Goal: Task Accomplishment & Management: Manage account settings

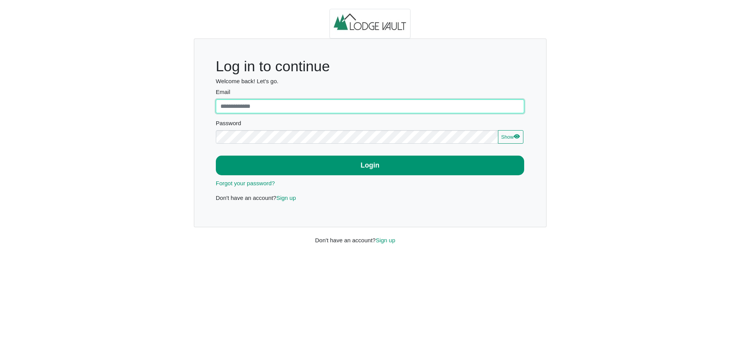
click at [323, 100] on input "Email" at bounding box center [370, 106] width 309 height 14
type input "**********"
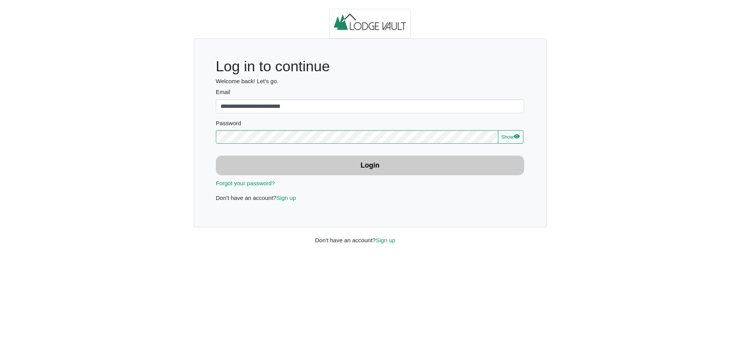
click at [321, 172] on button "Login" at bounding box center [370, 166] width 309 height 20
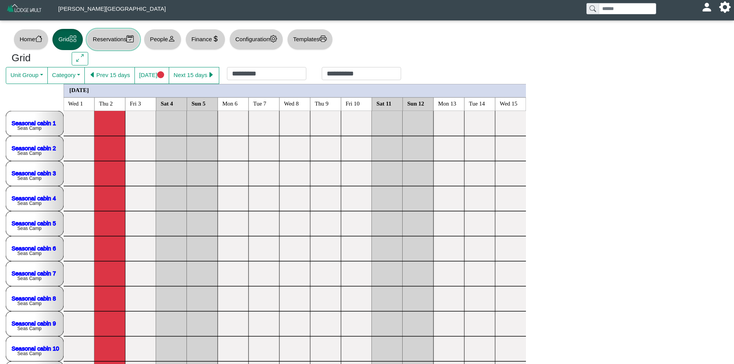
click at [107, 36] on button "Reservations" at bounding box center [113, 39] width 53 height 21
select select "***"
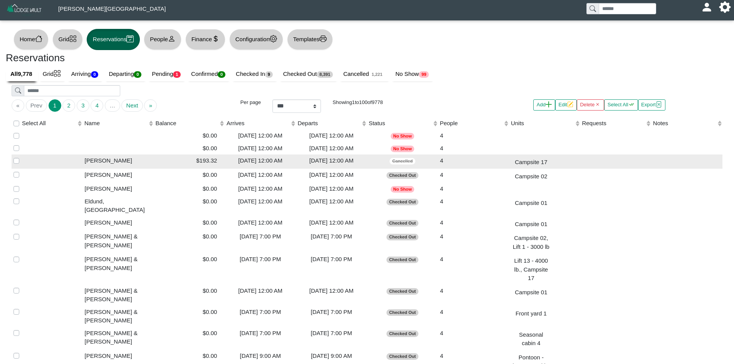
click at [197, 158] on div "$193.32" at bounding box center [189, 160] width 67 height 9
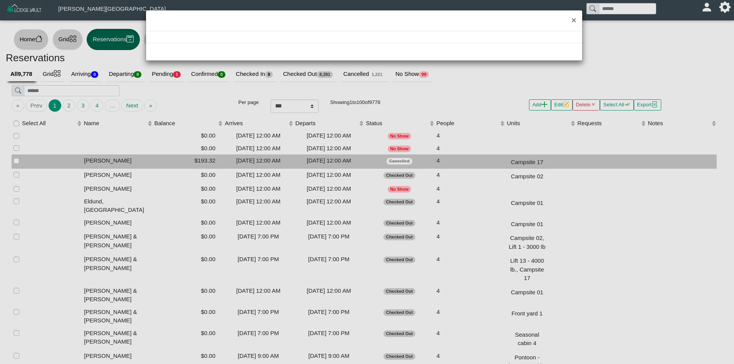
click at [197, 158] on div "×" at bounding box center [367, 182] width 734 height 364
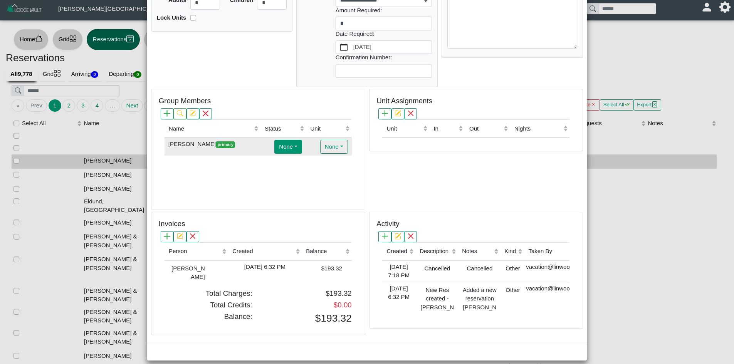
scroll to position [152, 0]
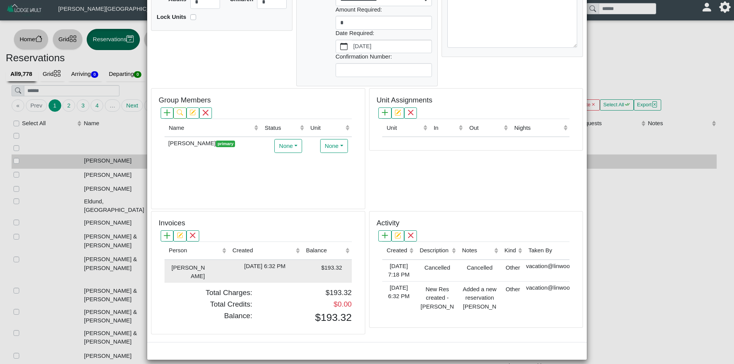
click at [232, 262] on div "[DATE] 6:32 PM" at bounding box center [265, 266] width 70 height 9
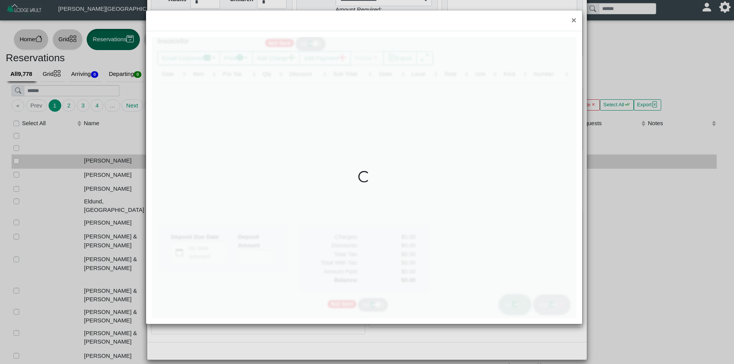
type input "*"
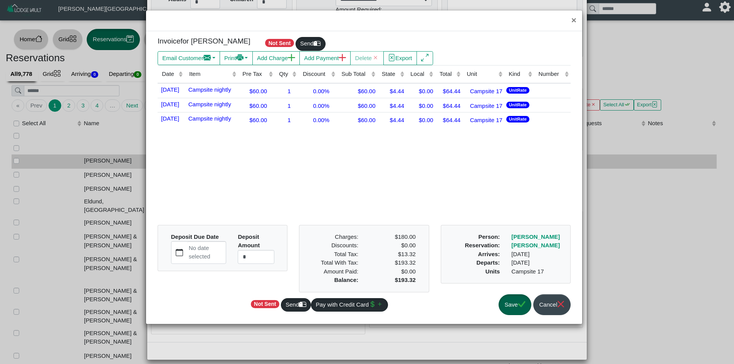
click at [317, 51] on div "Send" at bounding box center [311, 44] width 30 height 15
click at [316, 60] on button "Add Payment" at bounding box center [324, 58] width 51 height 14
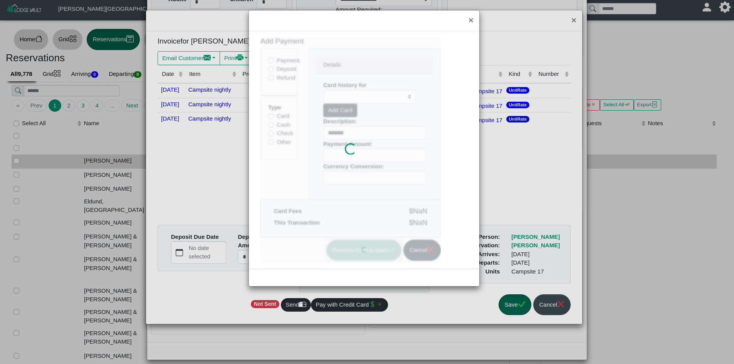
type input "******"
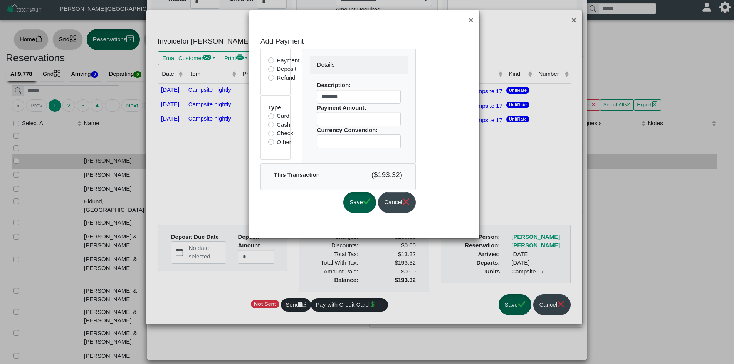
click at [282, 132] on label "Check" at bounding box center [285, 133] width 17 height 9
click at [367, 196] on button "Save" at bounding box center [359, 202] width 33 height 21
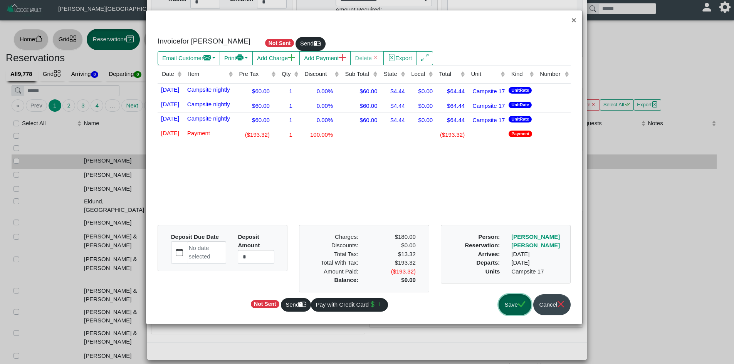
click at [514, 306] on button "Save" at bounding box center [515, 304] width 33 height 21
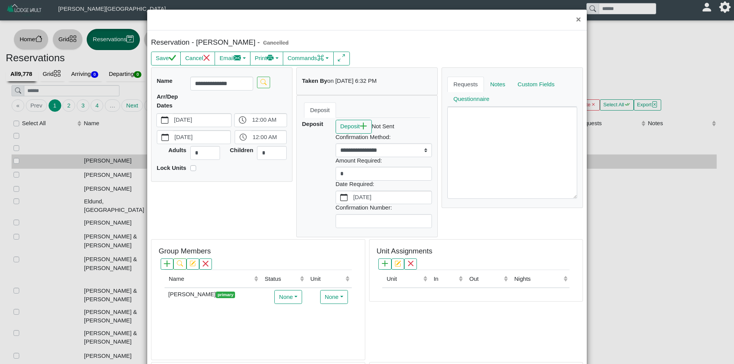
scroll to position [0, 0]
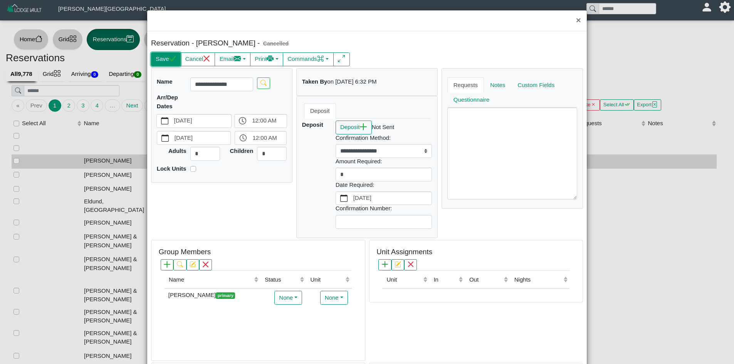
click at [158, 65] on button "Save" at bounding box center [166, 59] width 30 height 14
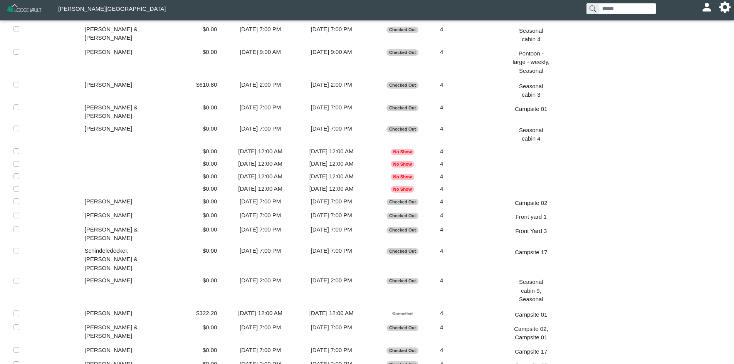
scroll to position [308, 0]
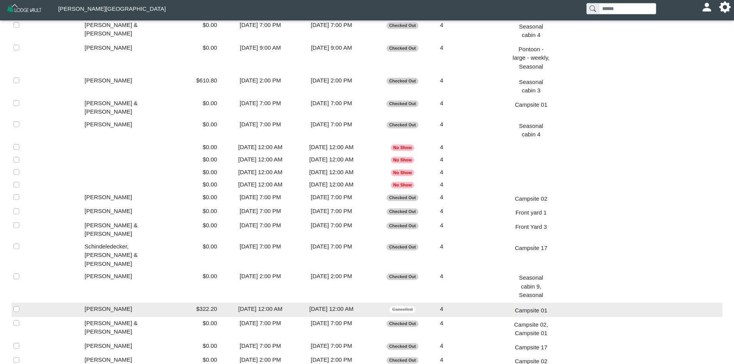
click at [187, 305] on div "$322.20" at bounding box center [189, 309] width 67 height 9
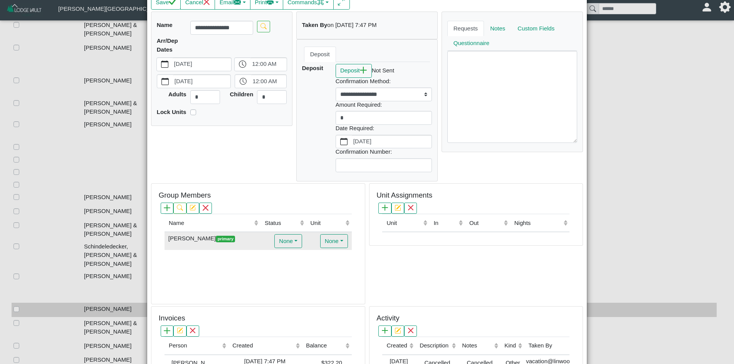
scroll to position [158, 0]
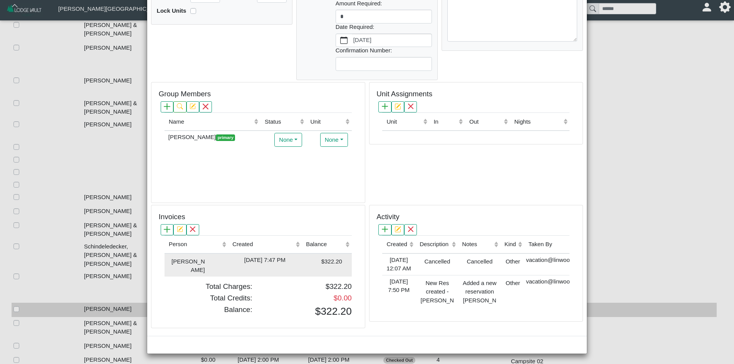
click at [248, 254] on td "[DATE] 7:47 PM" at bounding box center [265, 265] width 74 height 23
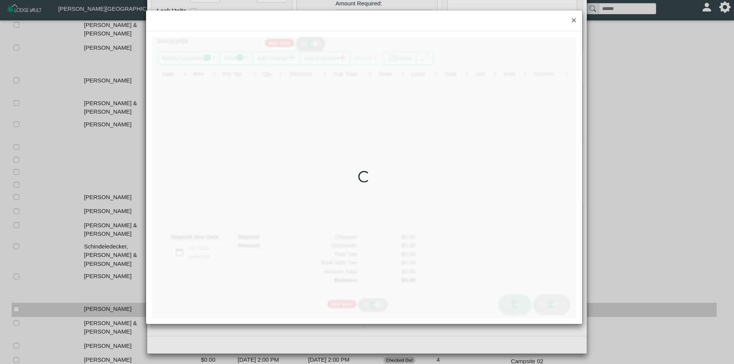
type input "*"
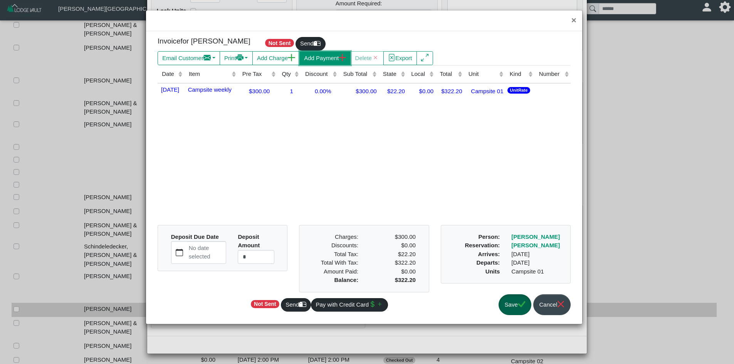
click at [308, 62] on button "Add Payment" at bounding box center [324, 58] width 51 height 14
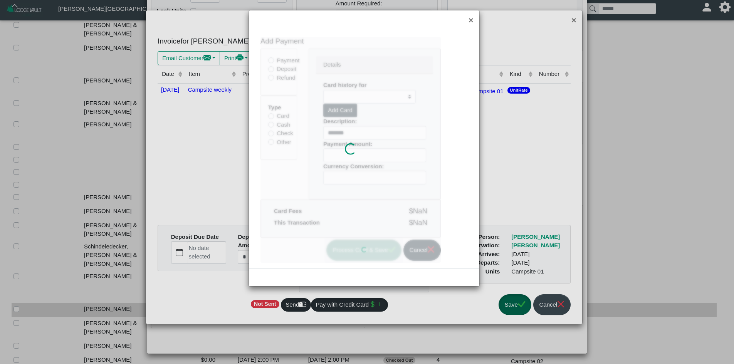
type input "*****"
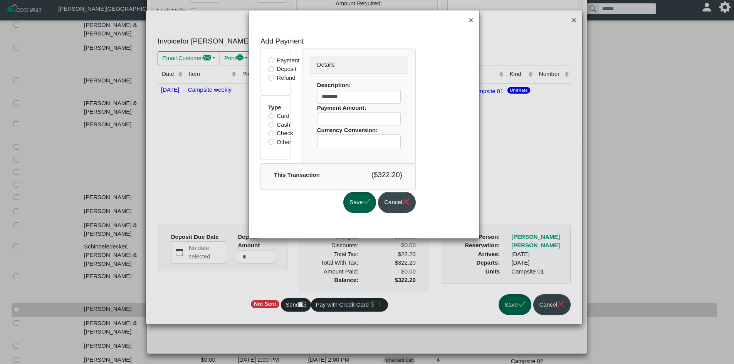
click at [277, 144] on label "Other" at bounding box center [284, 142] width 15 height 9
click at [366, 202] on button "Save" at bounding box center [359, 202] width 33 height 21
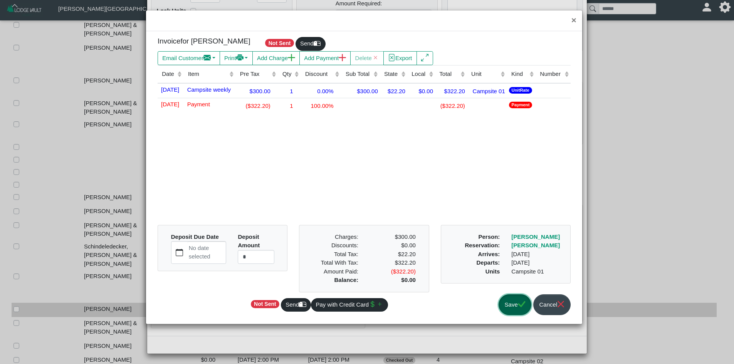
click at [508, 305] on button "Save" at bounding box center [515, 304] width 33 height 21
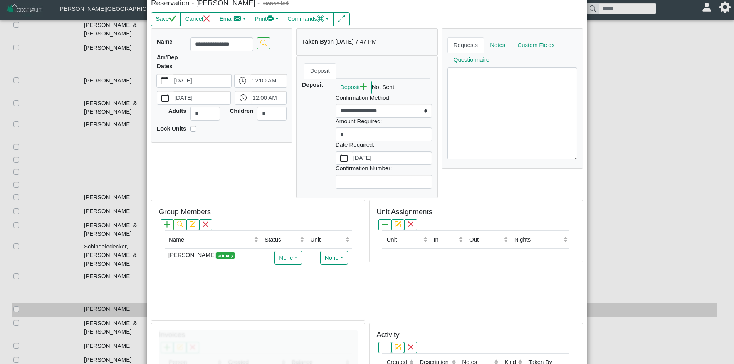
scroll to position [0, 0]
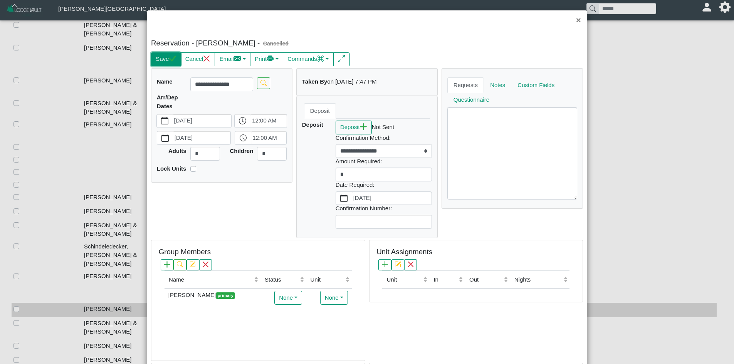
click at [175, 57] on icon "check" at bounding box center [172, 58] width 7 height 6
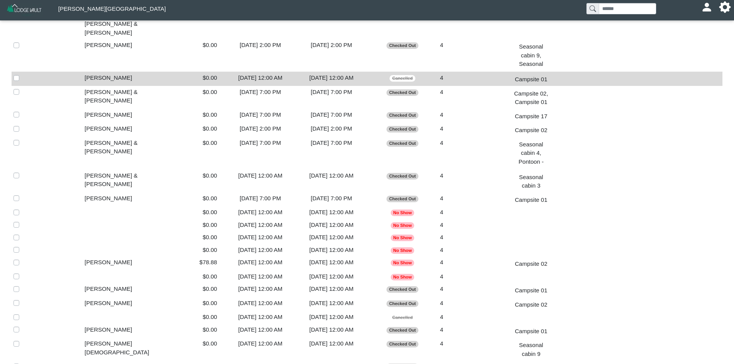
scroll to position [578, 0]
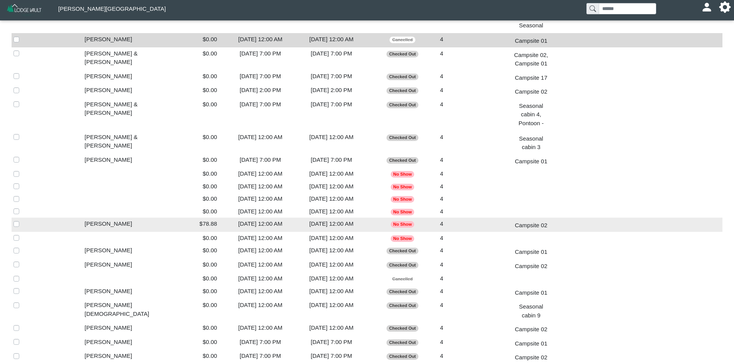
click at [218, 220] on div "$78.88" at bounding box center [189, 224] width 67 height 9
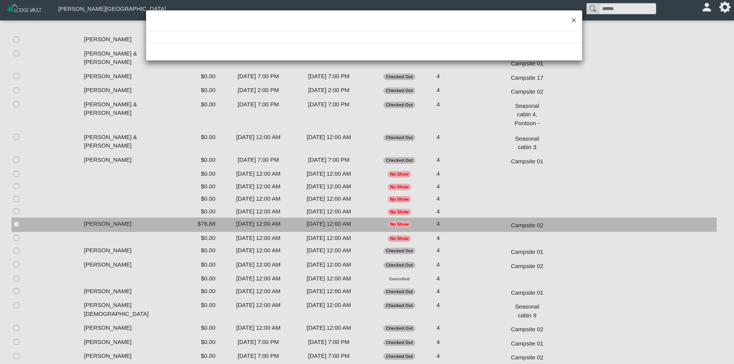
click at [218, 183] on div "×" at bounding box center [367, 182] width 734 height 364
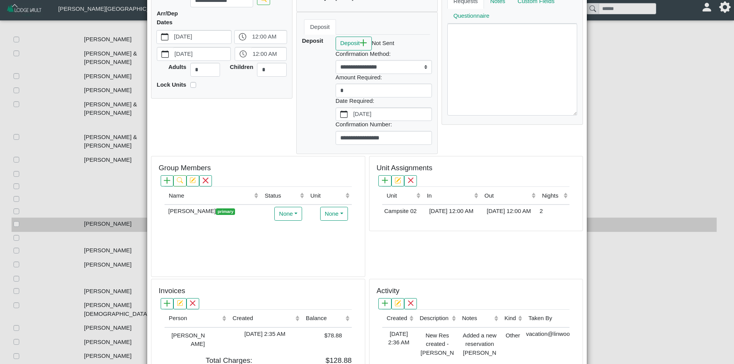
scroll to position [158, 0]
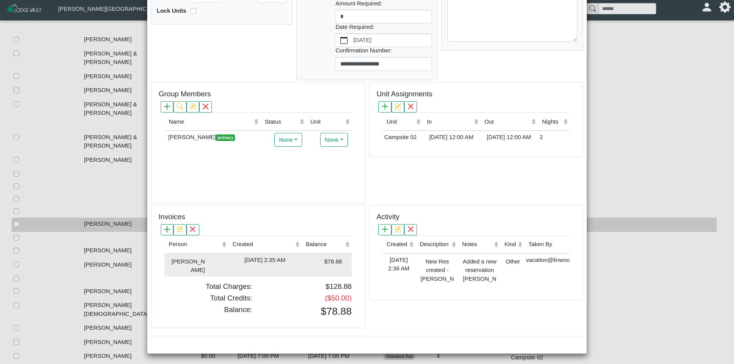
click at [264, 259] on div "[DATE] 2:35 AM" at bounding box center [264, 260] width 69 height 9
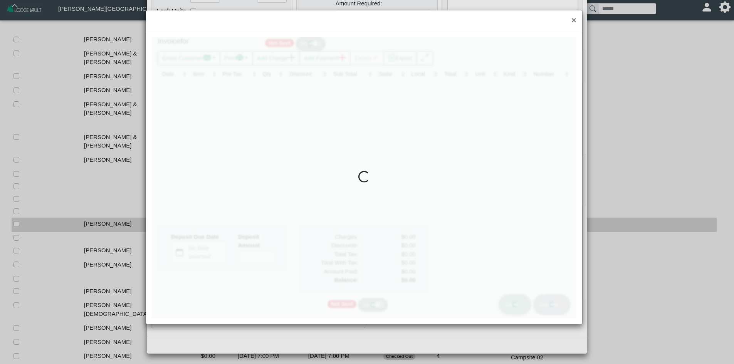
type input "*"
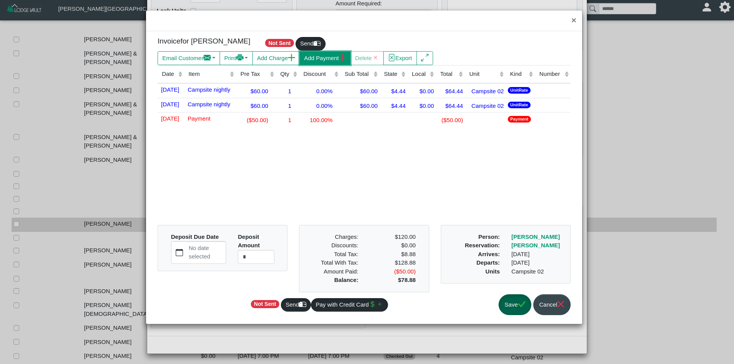
click at [314, 64] on button "Add Payment" at bounding box center [324, 58] width 51 height 14
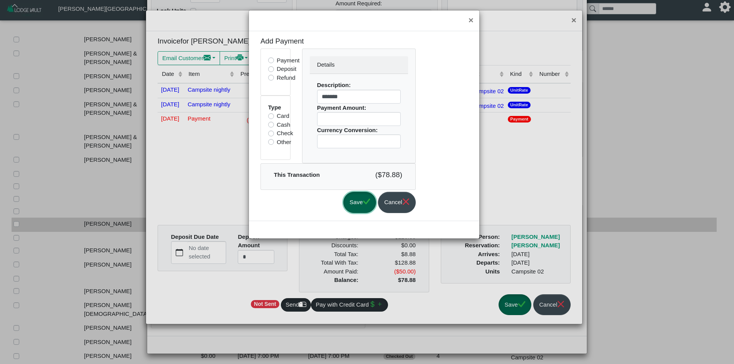
click at [357, 203] on button "Save" at bounding box center [359, 202] width 33 height 21
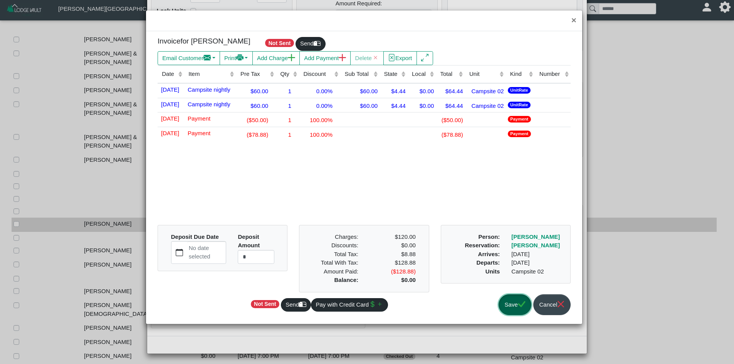
click at [514, 299] on button "Save" at bounding box center [515, 304] width 33 height 21
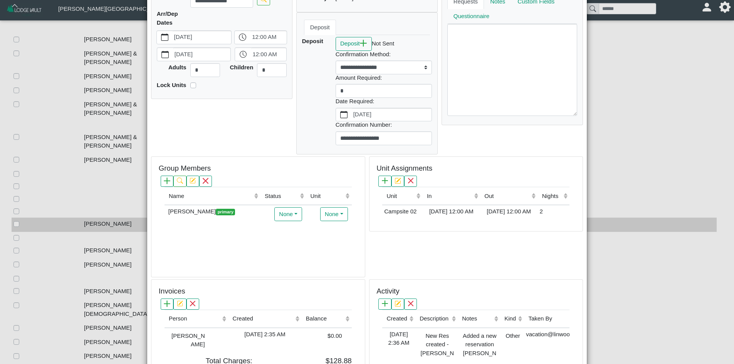
scroll to position [0, 0]
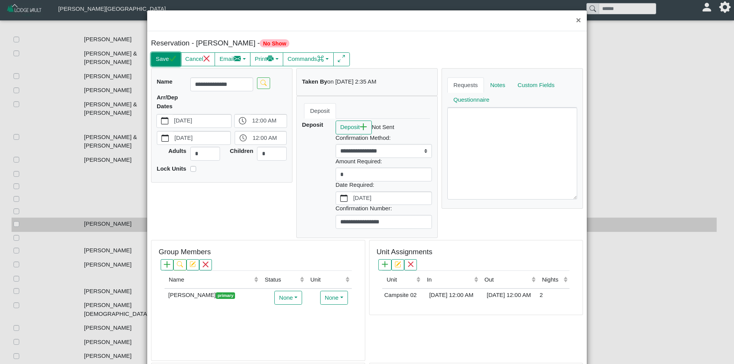
click at [172, 56] on icon "check" at bounding box center [172, 58] width 7 height 7
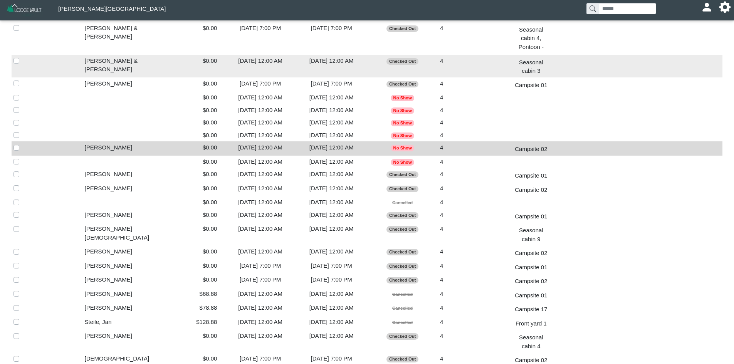
scroll to position [655, 0]
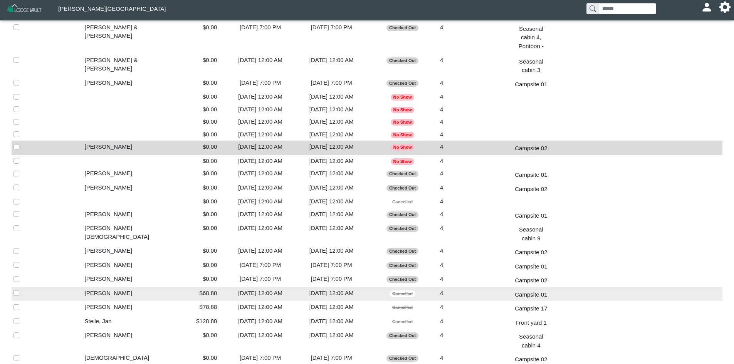
click at [218, 289] on div "$68.88" at bounding box center [189, 293] width 67 height 9
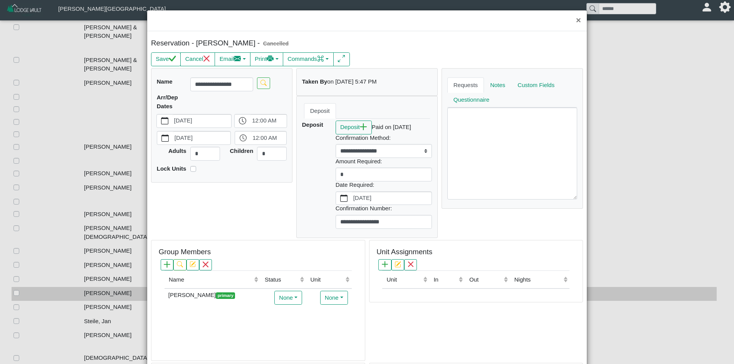
scroll to position [158, 0]
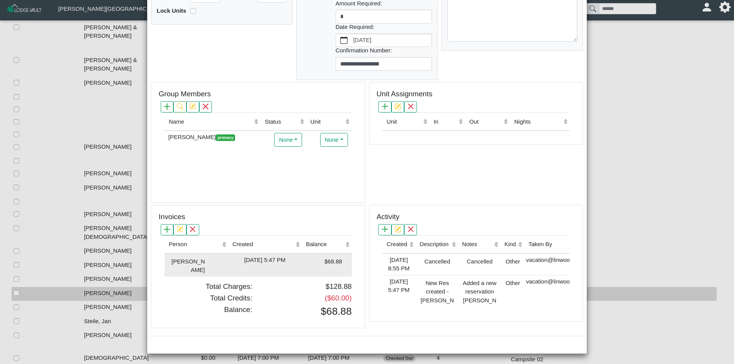
click at [211, 260] on td "[PERSON_NAME]" at bounding box center [197, 265] width 64 height 23
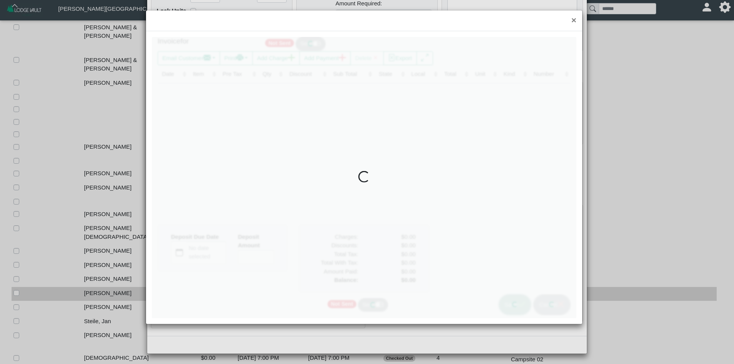
type input "*"
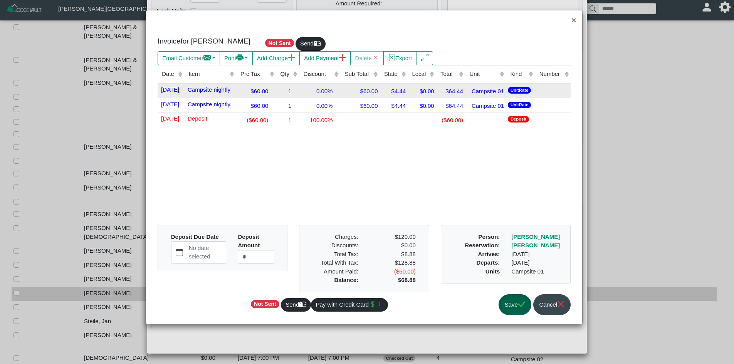
click at [271, 86] on div "$60.00" at bounding box center [256, 91] width 36 height 10
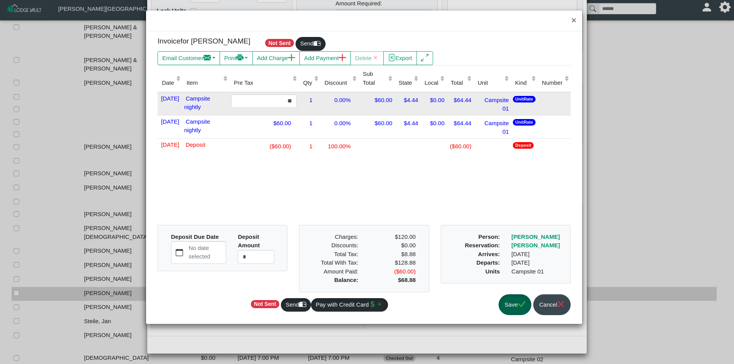
click at [431, 106] on td "$0.00" at bounding box center [433, 104] width 26 height 24
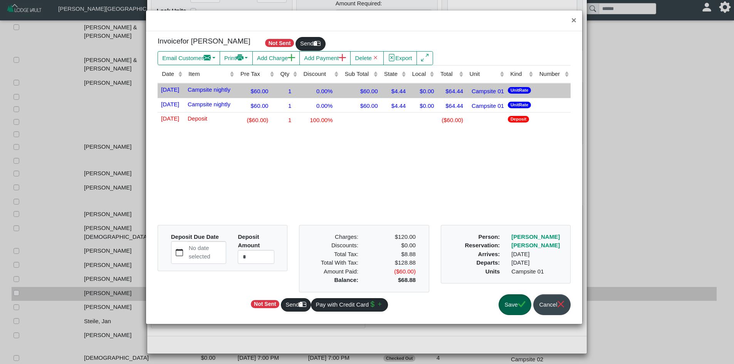
click at [286, 92] on div "1" at bounding box center [287, 91] width 19 height 10
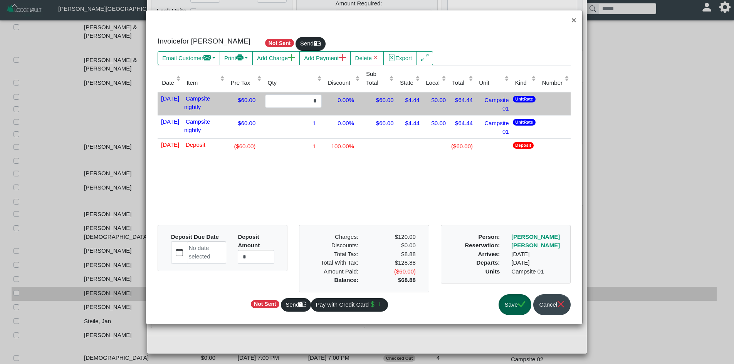
click at [261, 96] on div "$60.00" at bounding box center [244, 99] width 33 height 10
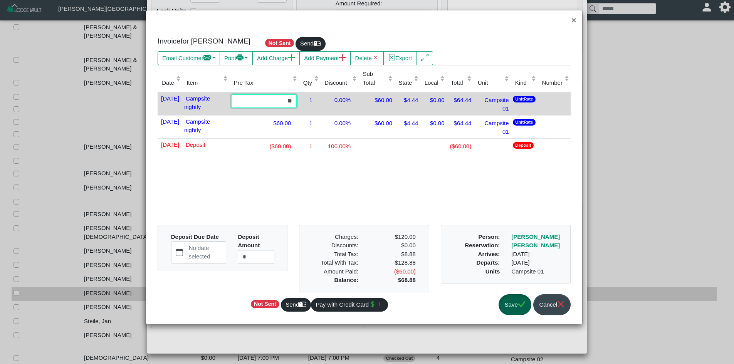
drag, startPoint x: 292, startPoint y: 104, endPoint x: 308, endPoint y: 106, distance: 16.7
click at [308, 106] on tr "[DATE] Campsite nightly ** 1 0.00% $60.00 $4.44 $0.00 $64.44 Campsite 01 UnitRa…" at bounding box center [364, 104] width 413 height 24
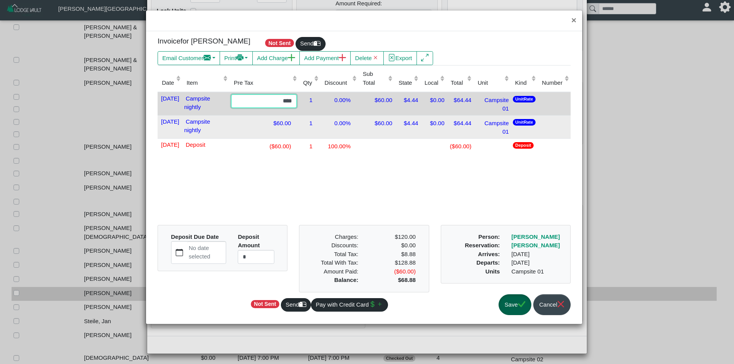
type input "****"
click at [296, 121] on div "$60.00" at bounding box center [264, 123] width 66 height 10
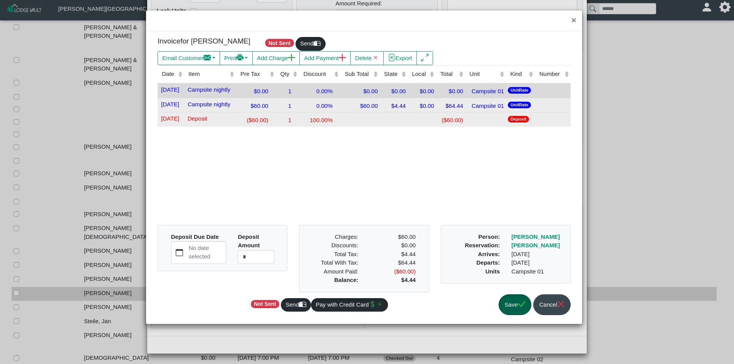
click at [296, 123] on div "1" at bounding box center [287, 119] width 19 height 10
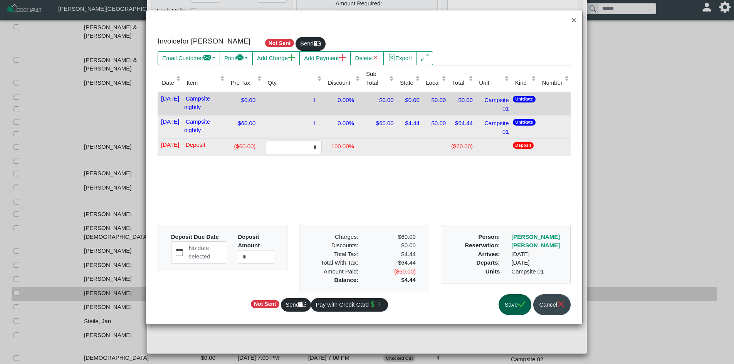
click at [261, 126] on div "$60.00" at bounding box center [244, 123] width 33 height 10
drag, startPoint x: 277, startPoint y: 128, endPoint x: 313, endPoint y: 128, distance: 35.8
click at [313, 128] on tr "[DATE] Campsite nightly ** 1 0.00% $60.00 $4.44 $0.00 $64.44 Campsite 01 UnitRa…" at bounding box center [364, 126] width 413 height 23
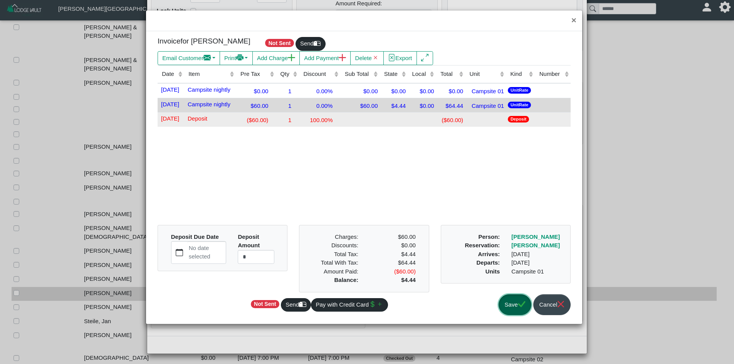
click at [499, 303] on button "Save" at bounding box center [515, 304] width 33 height 21
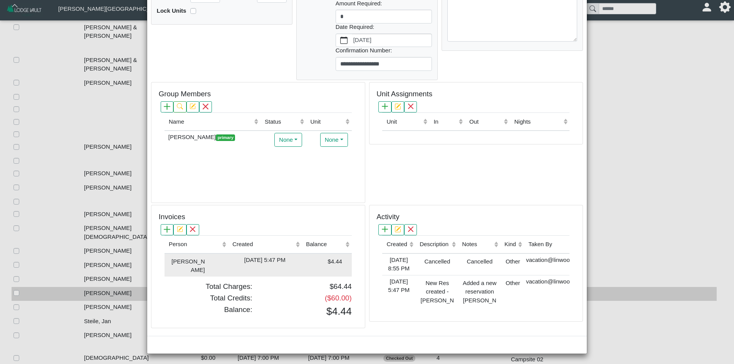
click at [266, 263] on div "[DATE] 5:47 PM" at bounding box center [265, 260] width 70 height 9
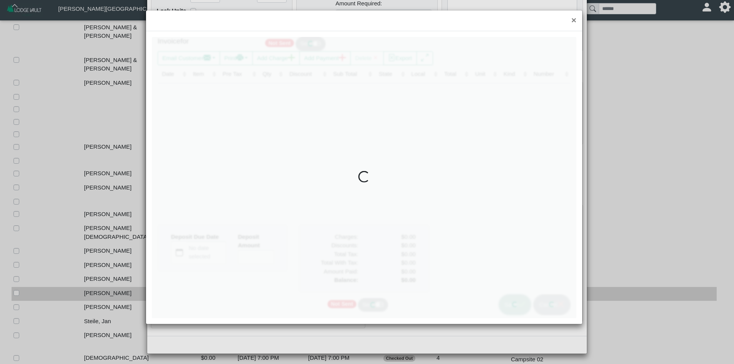
type input "*"
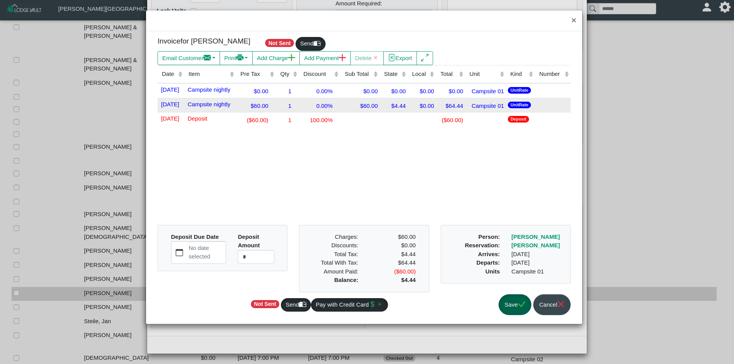
click at [273, 108] on div "$60.00" at bounding box center [256, 105] width 36 height 10
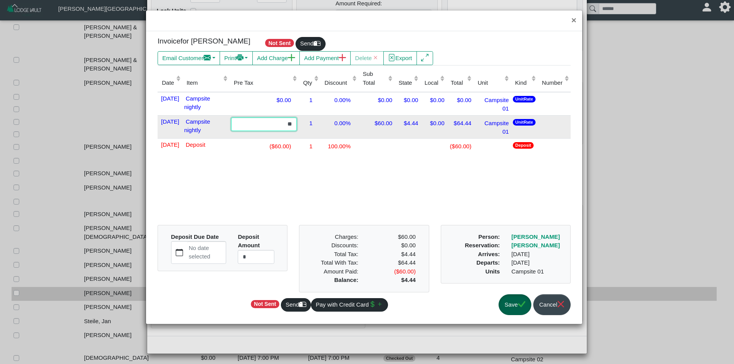
drag, startPoint x: 290, startPoint y: 123, endPoint x: 313, endPoint y: 129, distance: 23.3
click at [313, 129] on tr "[DATE] Campsite nightly ** 1 0.00% $60.00 $4.44 $0.00 $64.44 Campsite 01 UnitRa…" at bounding box center [364, 126] width 413 height 23
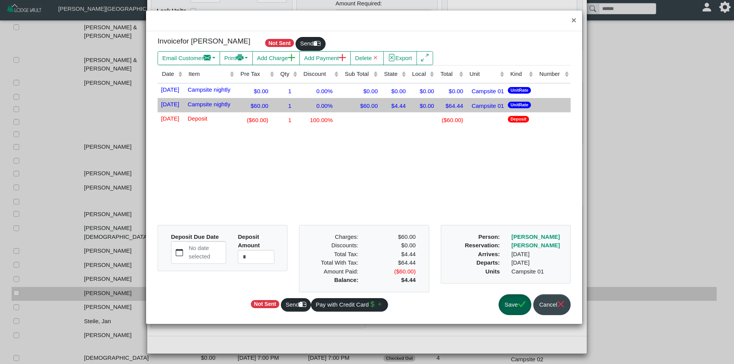
click at [257, 111] on td "$60.00" at bounding box center [256, 105] width 40 height 15
click at [259, 108] on div "$60.00" at bounding box center [256, 105] width 36 height 10
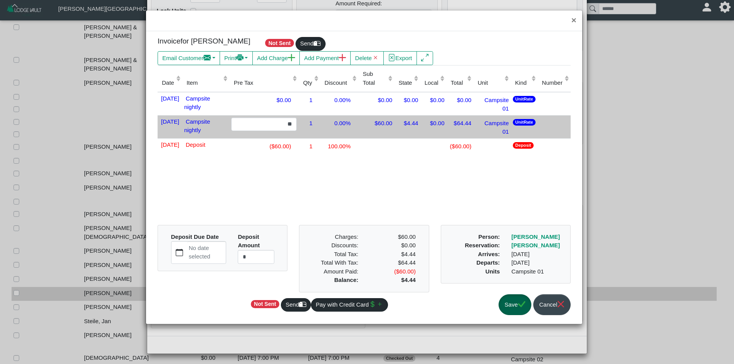
click at [259, 108] on td "$0.00" at bounding box center [263, 104] width 69 height 24
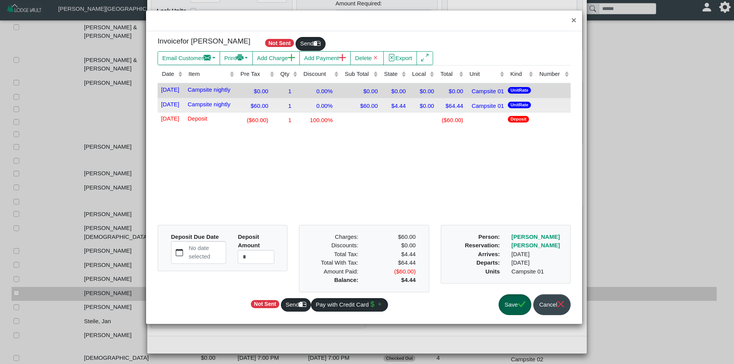
click at [266, 103] on div "$60.00" at bounding box center [256, 105] width 36 height 10
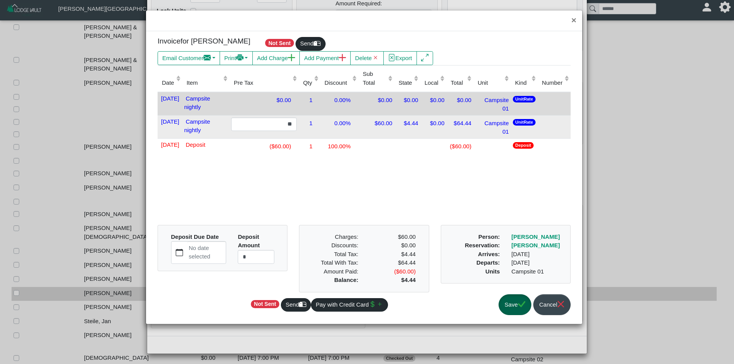
click at [266, 103] on div "$0.00" at bounding box center [264, 99] width 66 height 10
click at [267, 118] on div "$60.00" at bounding box center [264, 123] width 66 height 10
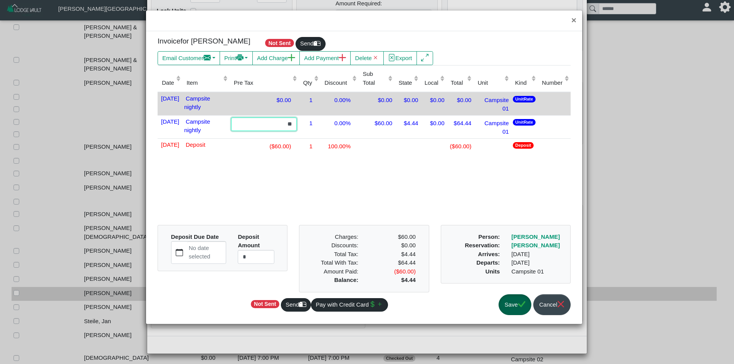
drag, startPoint x: 289, startPoint y: 125, endPoint x: 306, endPoint y: 128, distance: 17.2
click at [306, 128] on tr "[DATE] Campsite nightly ** 1 0.00% $60.00 $4.44 $0.00 $64.44 Campsite 01 UnitRa…" at bounding box center [364, 126] width 413 height 23
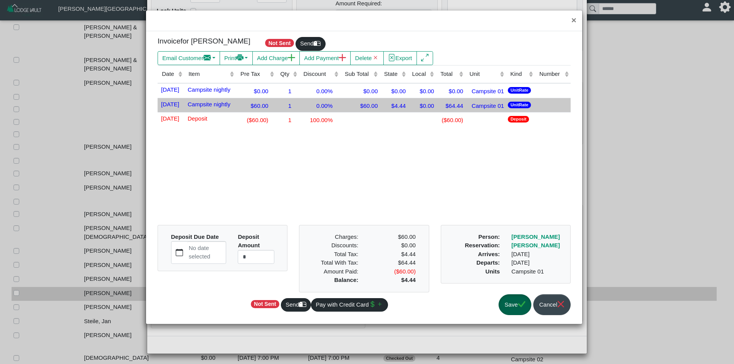
click at [274, 109] on div "$60.00" at bounding box center [256, 105] width 36 height 10
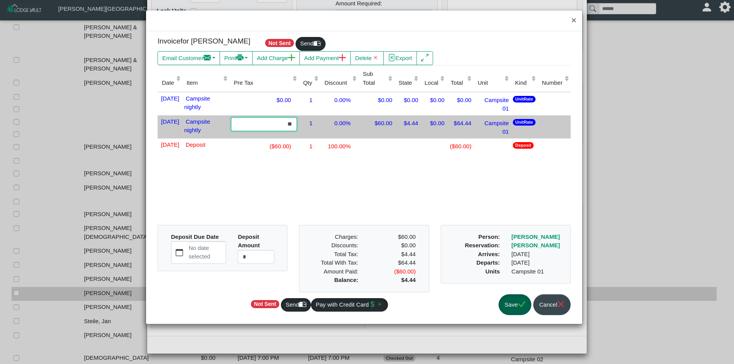
drag, startPoint x: 289, startPoint y: 121, endPoint x: 304, endPoint y: 126, distance: 16.2
click at [299, 126] on td "**" at bounding box center [263, 126] width 69 height 23
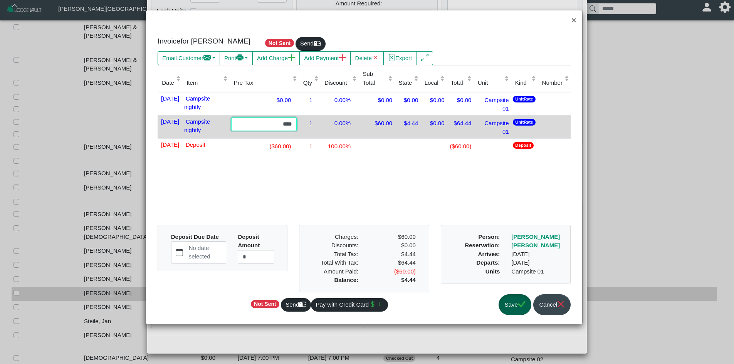
type input "****"
click at [513, 307] on button "Save" at bounding box center [515, 304] width 33 height 21
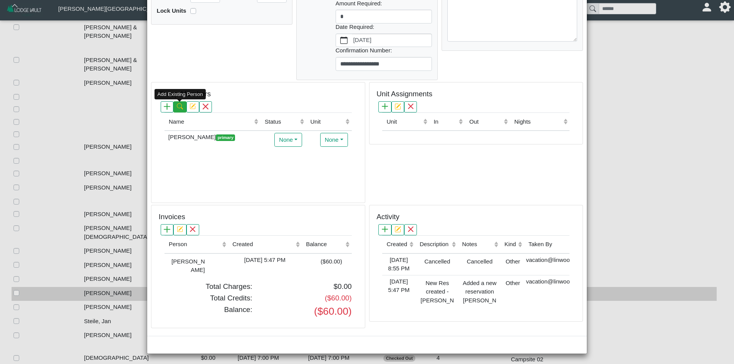
scroll to position [0, 0]
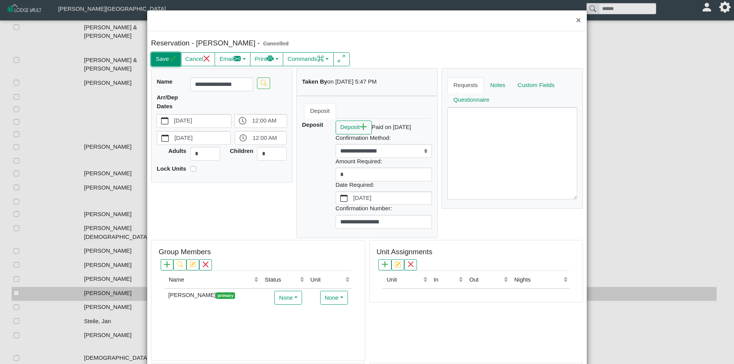
click at [164, 62] on button "Save" at bounding box center [166, 59] width 30 height 14
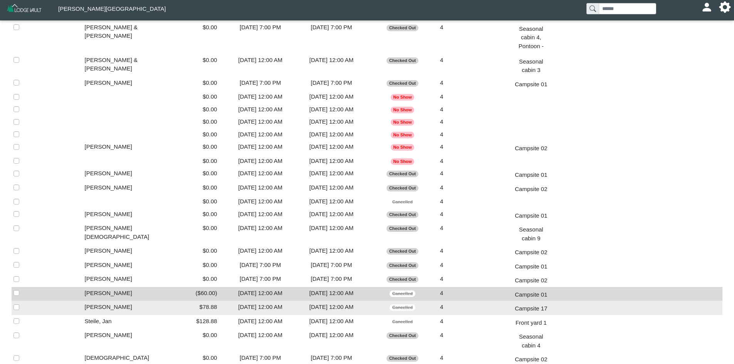
click at [279, 303] on div "[DATE] 12:00 AM" at bounding box center [260, 307] width 67 height 9
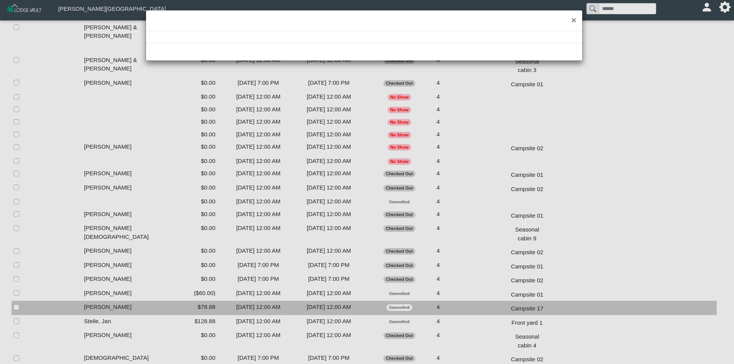
click at [279, 262] on div "×" at bounding box center [367, 182] width 734 height 364
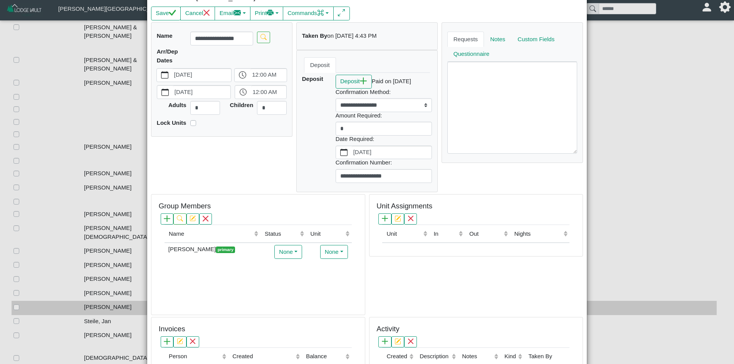
scroll to position [167, 0]
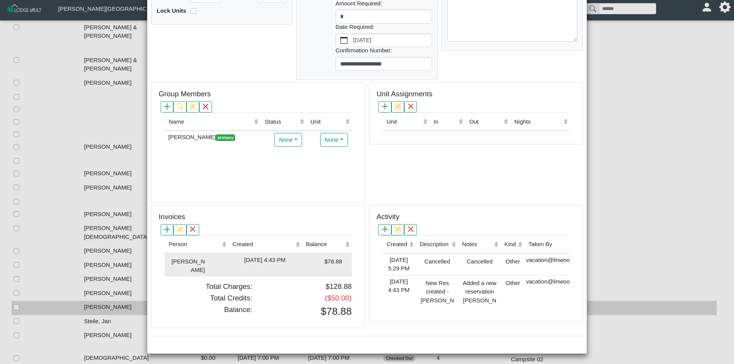
click at [276, 258] on div "[DATE] 4:43 PM" at bounding box center [265, 260] width 70 height 9
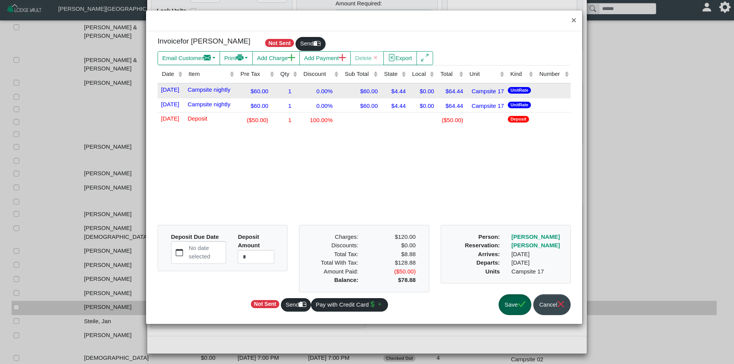
click at [260, 92] on div "$60.00" at bounding box center [256, 91] width 36 height 10
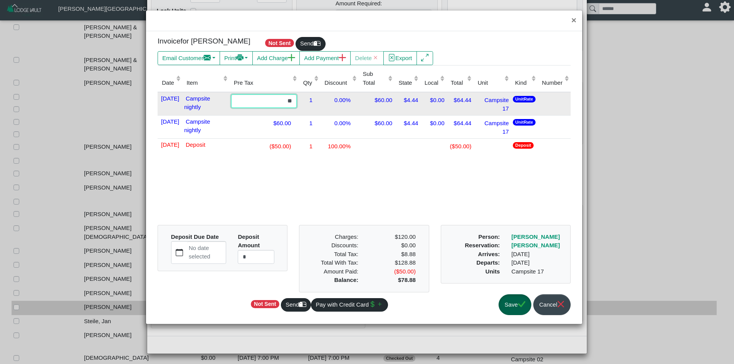
drag, startPoint x: 288, startPoint y: 106, endPoint x: 304, endPoint y: 113, distance: 17.6
click at [299, 113] on td "**" at bounding box center [263, 104] width 69 height 24
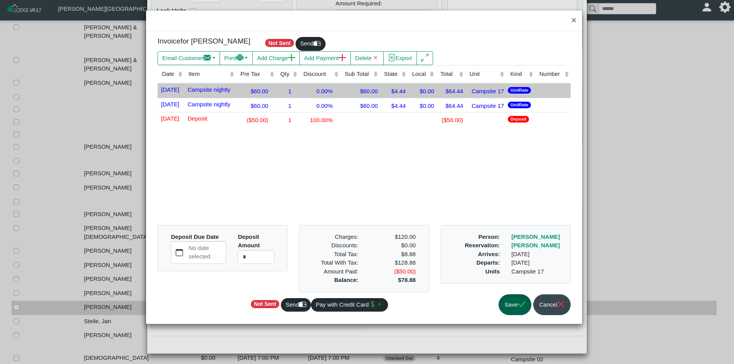
click at [276, 88] on td "$60.00" at bounding box center [256, 90] width 40 height 15
click at [276, 90] on td "$60.00" at bounding box center [256, 90] width 40 height 15
drag, startPoint x: 281, startPoint y: 90, endPoint x: 268, endPoint y: 95, distance: 14.0
click at [269, 95] on td "$60.00" at bounding box center [256, 90] width 40 height 15
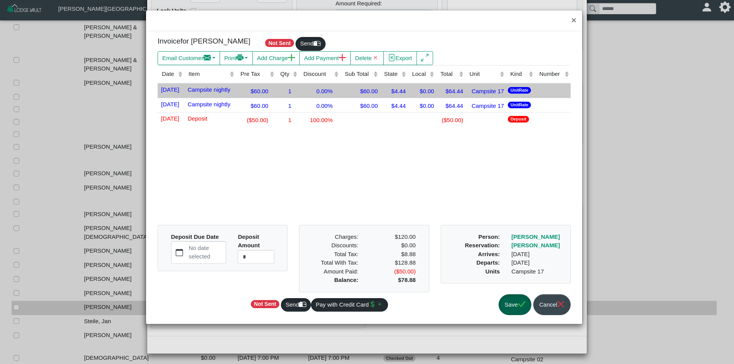
click at [268, 95] on div "$60.00" at bounding box center [256, 91] width 36 height 10
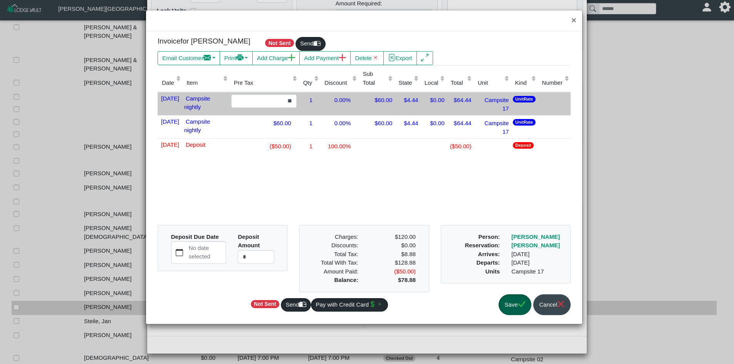
click at [268, 95] on input "**" at bounding box center [264, 101] width 66 height 14
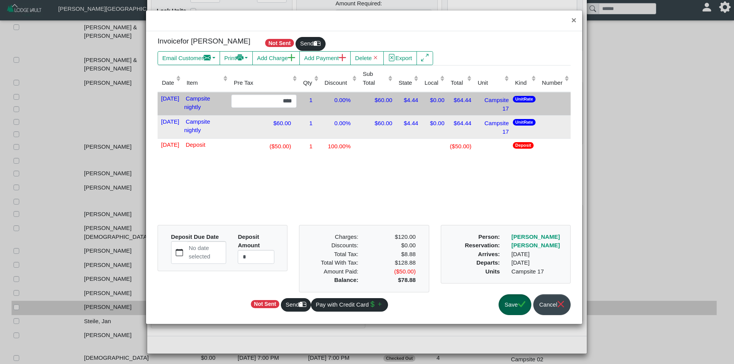
type input "****"
click at [284, 125] on div "$60.00" at bounding box center [264, 123] width 66 height 10
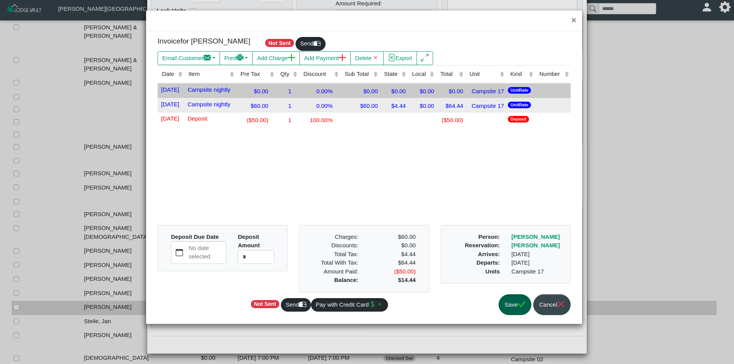
click at [274, 103] on div "$60.00" at bounding box center [256, 105] width 36 height 10
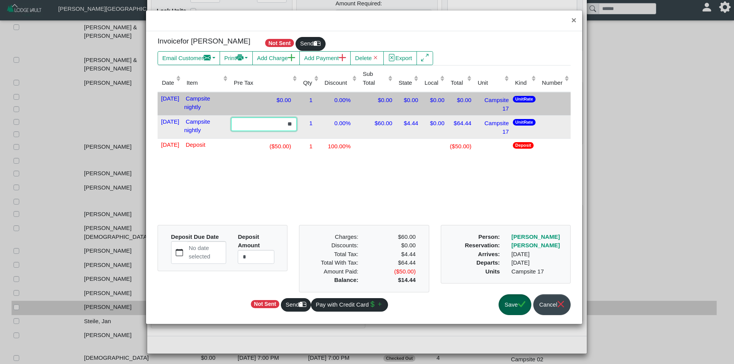
drag, startPoint x: 288, startPoint y: 118, endPoint x: 304, endPoint y: 125, distance: 17.1
click at [299, 125] on td "**" at bounding box center [263, 126] width 69 height 23
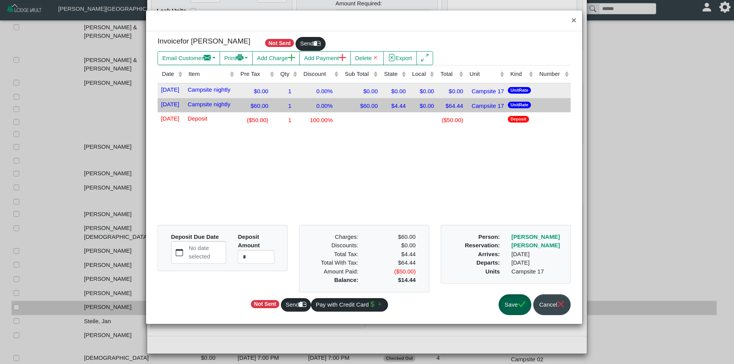
click at [268, 103] on div "$60.00" at bounding box center [256, 105] width 36 height 10
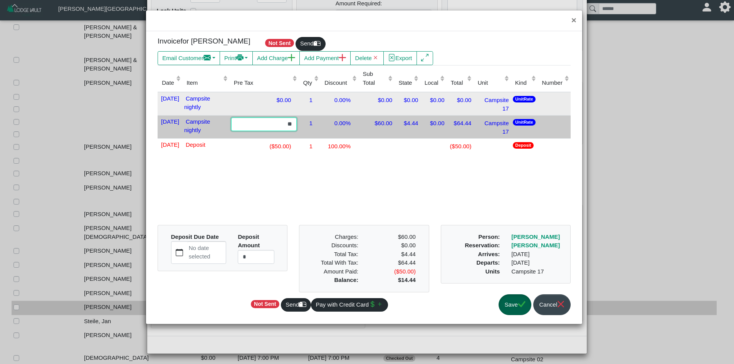
drag, startPoint x: 291, startPoint y: 122, endPoint x: 306, endPoint y: 126, distance: 15.2
click at [306, 126] on tr "[DATE] Campsite nightly ** 1 0.00% $60.00 $4.44 $0.00 $64.44 Campsite 17 UnitRa…" at bounding box center [364, 126] width 413 height 23
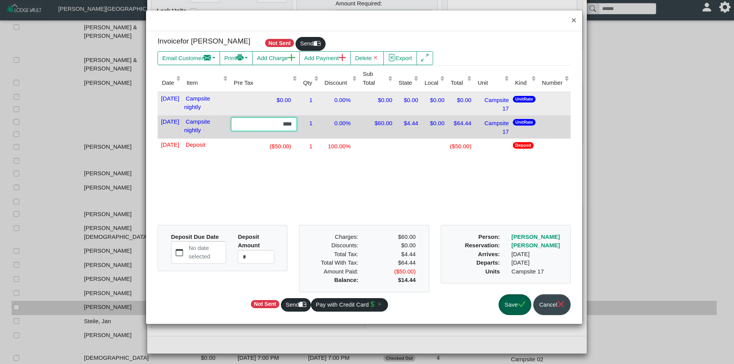
type input "****"
click at [509, 309] on button "Save" at bounding box center [515, 304] width 33 height 21
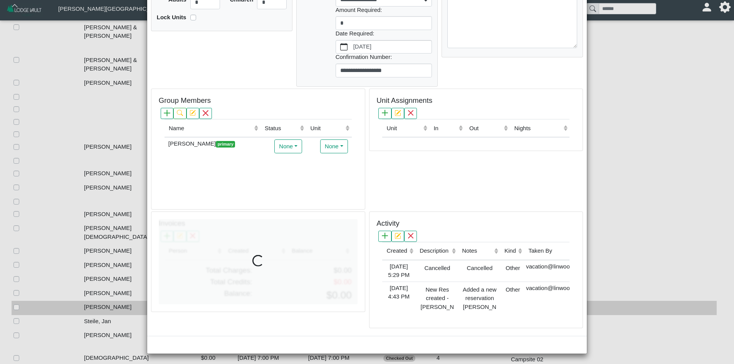
scroll to position [6, 0]
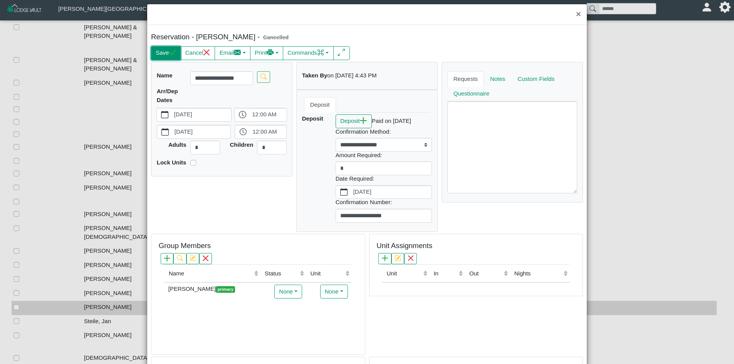
click at [173, 60] on button "Save" at bounding box center [166, 53] width 30 height 14
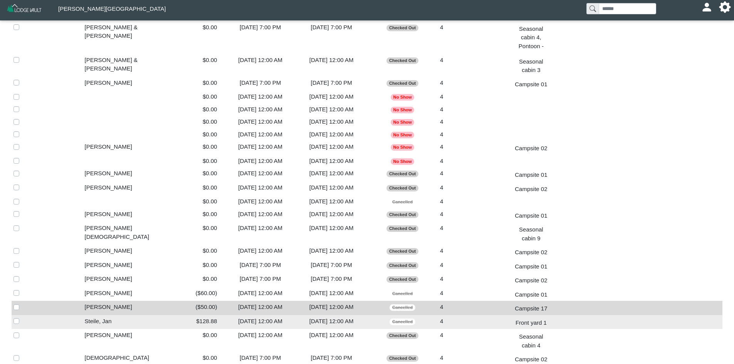
click at [216, 317] on div "$128.88" at bounding box center [189, 321] width 67 height 9
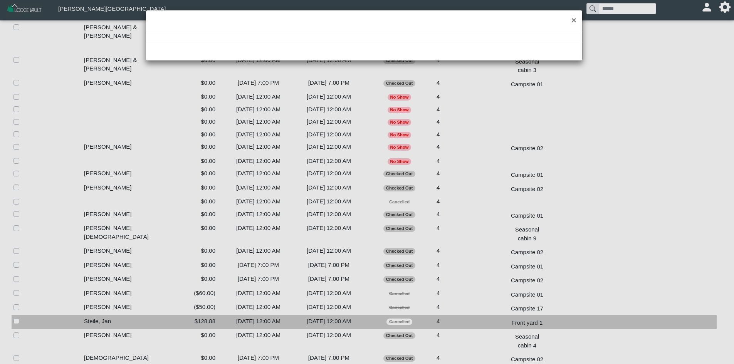
click at [216, 279] on div "×" at bounding box center [367, 182] width 734 height 364
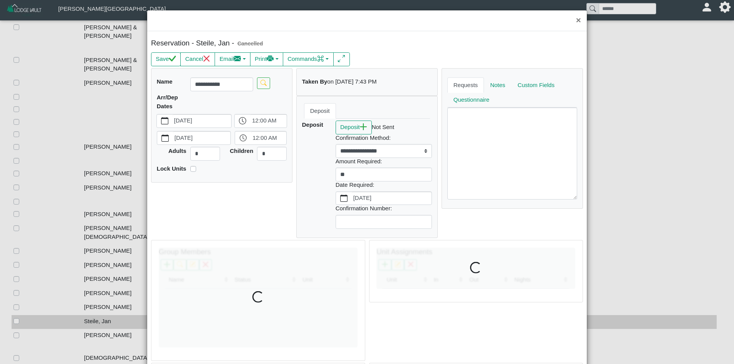
click at [240, 277] on div at bounding box center [258, 298] width 199 height 100
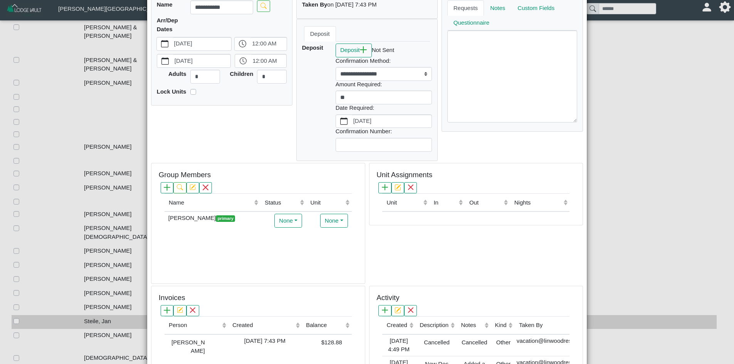
scroll to position [152, 0]
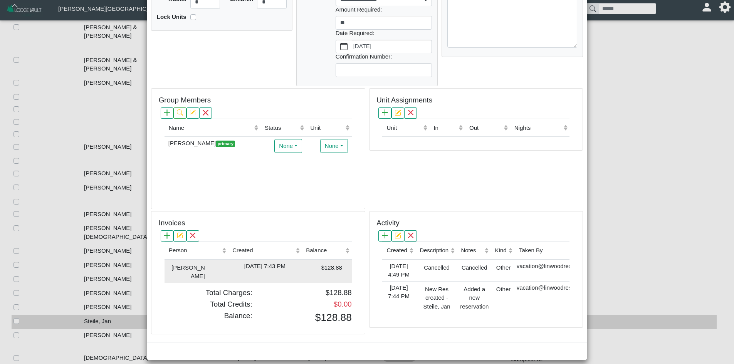
click at [235, 264] on div "[DATE] 7:43 PM" at bounding box center [265, 266] width 70 height 9
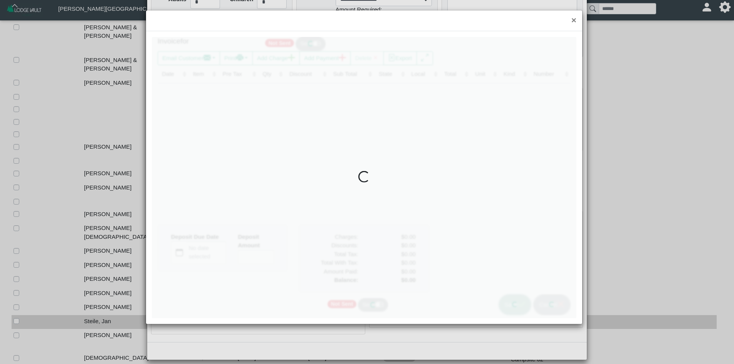
type input "*"
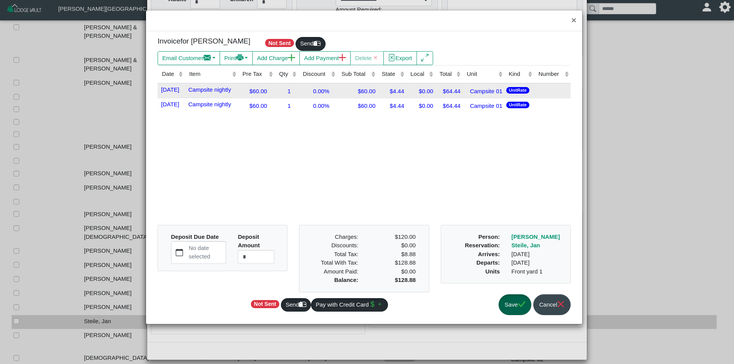
click at [266, 94] on div "$60.00" at bounding box center [256, 91] width 33 height 10
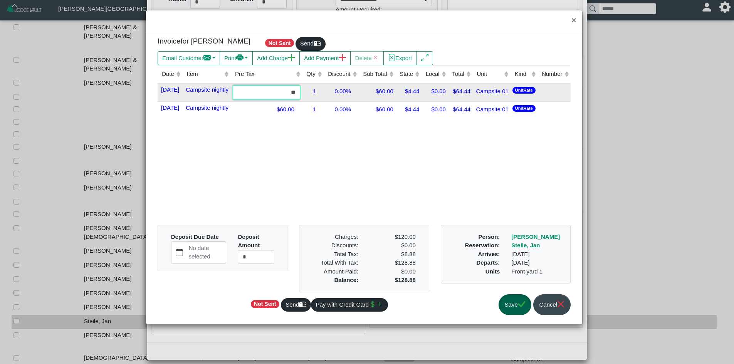
drag, startPoint x: 292, startPoint y: 101, endPoint x: 303, endPoint y: 103, distance: 11.7
click at [300, 99] on input "**" at bounding box center [266, 93] width 67 height 14
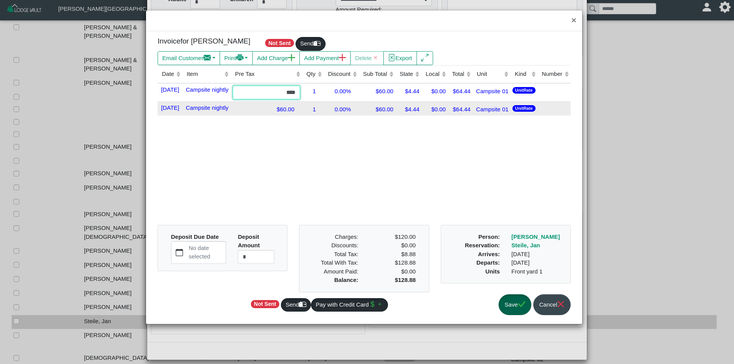
type input "****"
click at [288, 114] on div "$60.00" at bounding box center [266, 109] width 67 height 10
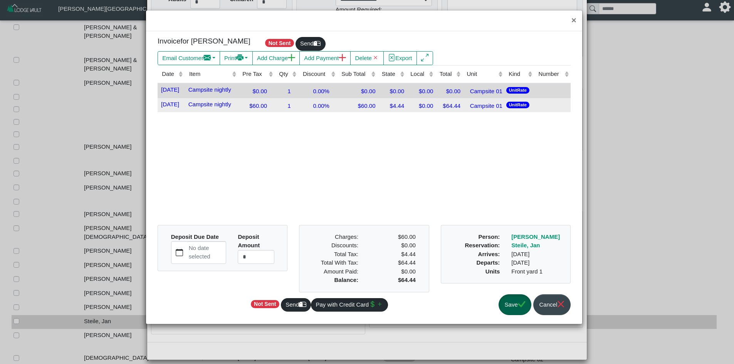
click at [287, 108] on div "1" at bounding box center [287, 105] width 20 height 10
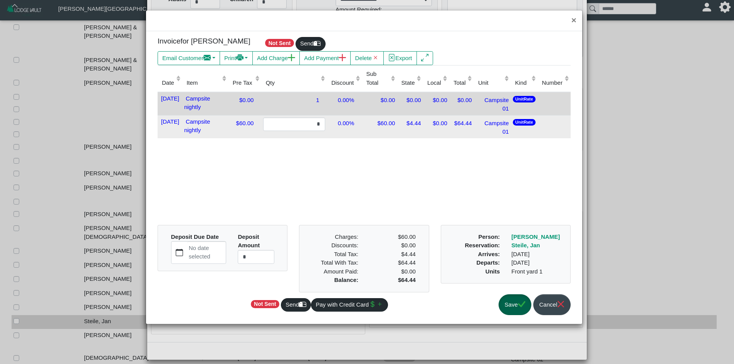
click at [258, 128] on div "$60.00" at bounding box center [244, 123] width 29 height 10
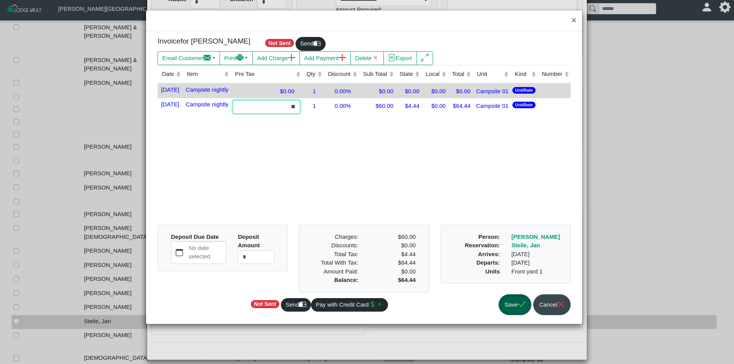
drag, startPoint x: 292, startPoint y: 125, endPoint x: 311, endPoint y: 127, distance: 19.0
click at [311, 116] on tr "[DATE] Campsite nightly ** 1 0.00% $60.00 $4.44 $0.00 $64.44 Campsite 01 UnitRa…" at bounding box center [364, 107] width 413 height 18
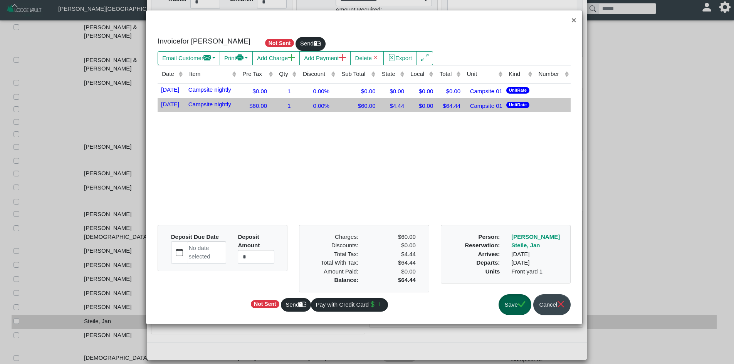
click at [247, 109] on div "$60.00" at bounding box center [256, 105] width 33 height 10
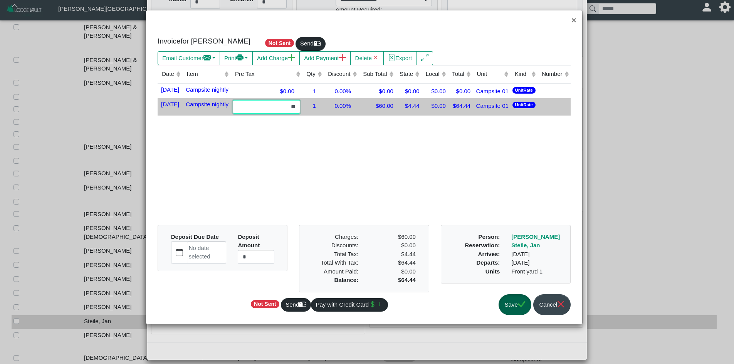
drag, startPoint x: 295, startPoint y: 122, endPoint x: 305, endPoint y: 124, distance: 10.3
click at [300, 114] on input "**" at bounding box center [266, 107] width 67 height 14
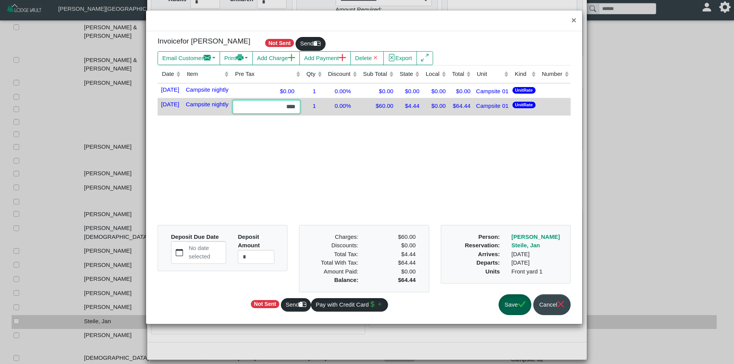
type input "****"
click at [508, 299] on button "Save" at bounding box center [515, 304] width 33 height 21
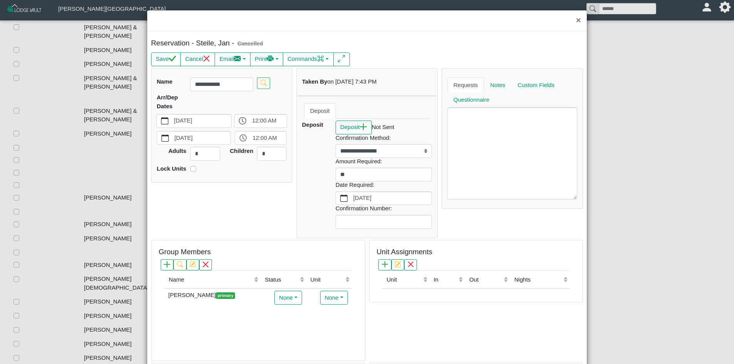
scroll to position [578, 0]
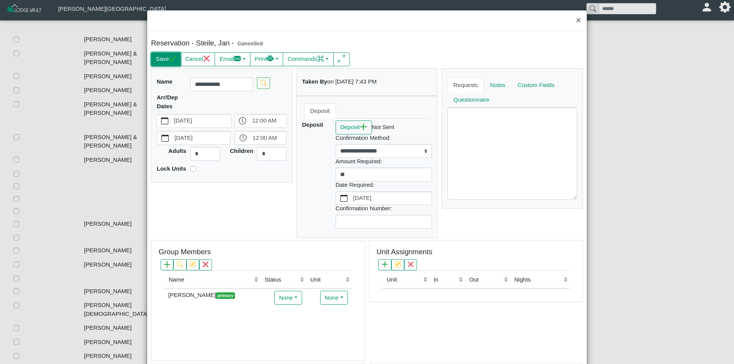
click at [173, 59] on icon "check" at bounding box center [172, 58] width 7 height 7
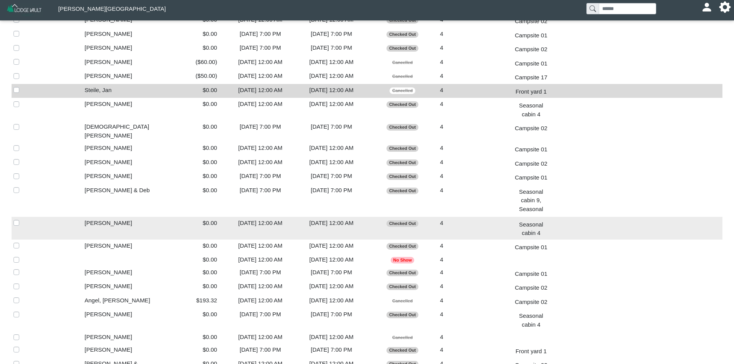
scroll to position [963, 0]
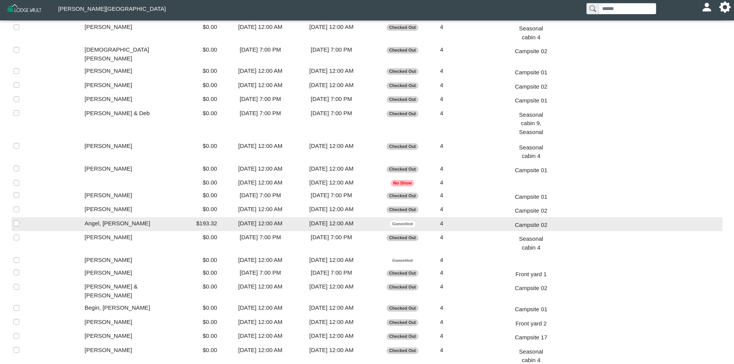
click at [218, 219] on div "$193.32" at bounding box center [189, 223] width 67 height 9
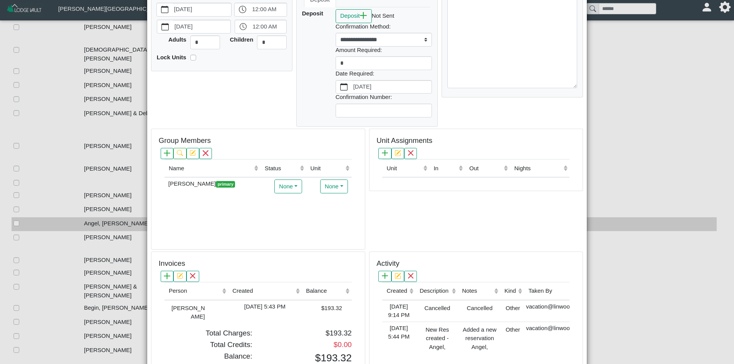
scroll to position [116, 0]
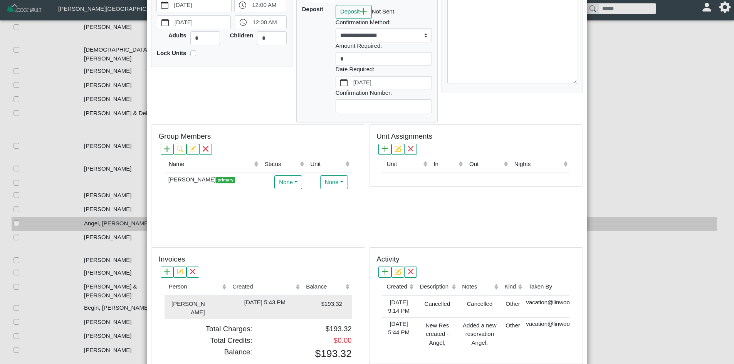
click at [249, 299] on div "[DATE] 5:43 PM" at bounding box center [265, 302] width 70 height 9
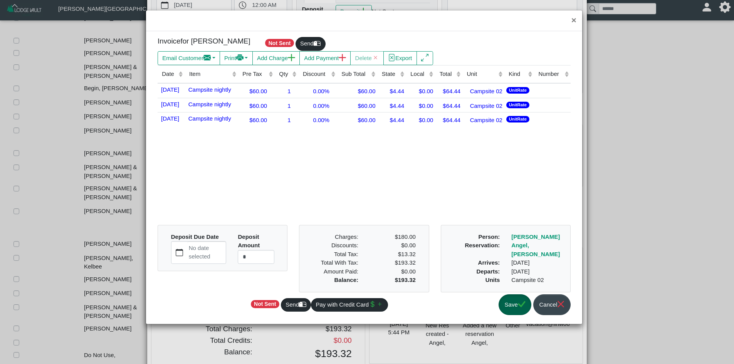
scroll to position [1195, 0]
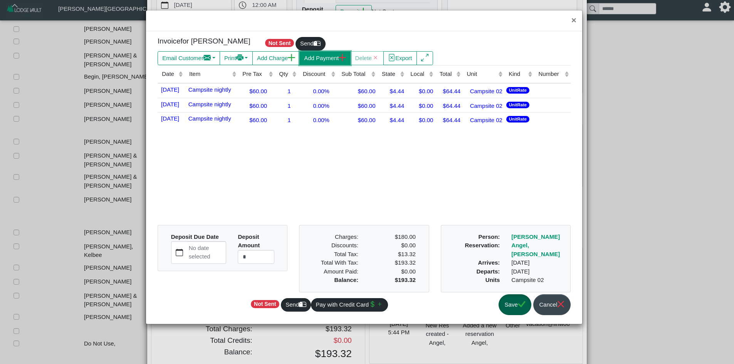
click at [317, 57] on button "Add Payment" at bounding box center [324, 58] width 51 height 14
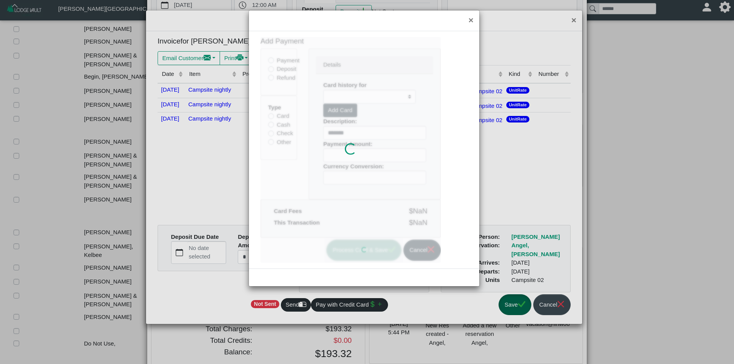
type input "******"
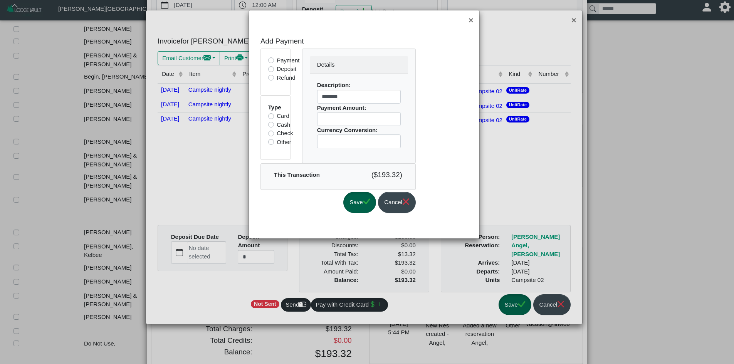
click at [277, 145] on label "Other" at bounding box center [284, 142] width 15 height 9
click at [370, 199] on icon "check" at bounding box center [366, 201] width 7 height 7
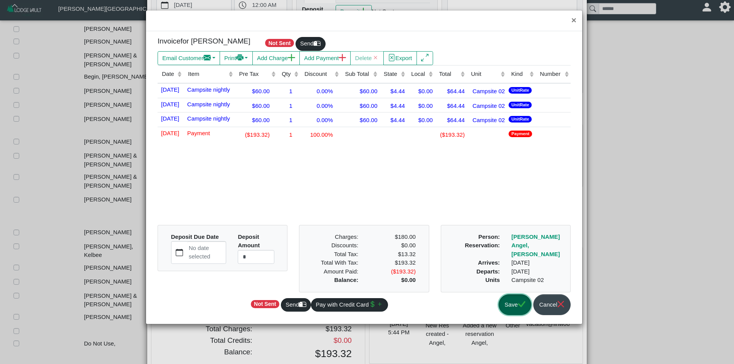
click at [511, 304] on button "Save" at bounding box center [515, 304] width 33 height 21
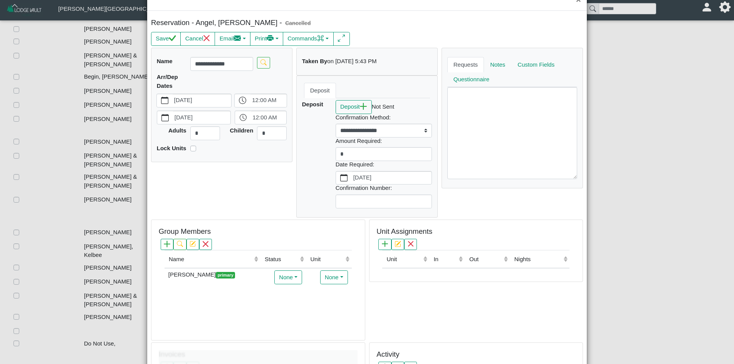
scroll to position [0, 0]
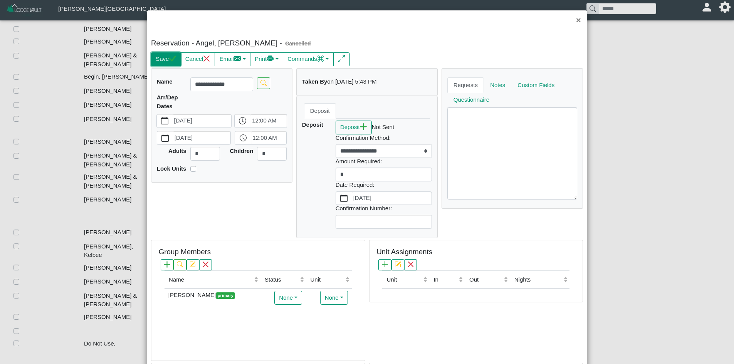
click at [171, 61] on icon "check" at bounding box center [172, 58] width 7 height 6
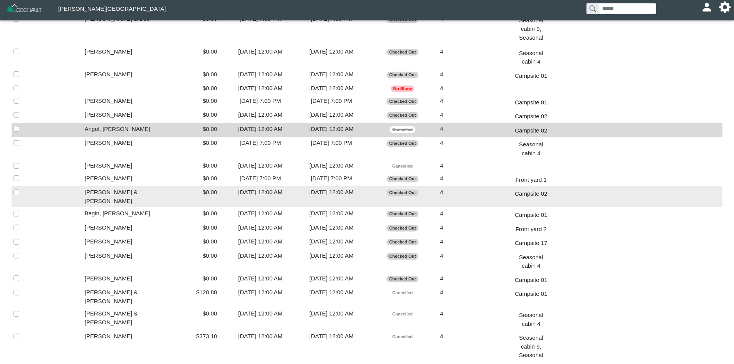
scroll to position [1070, 0]
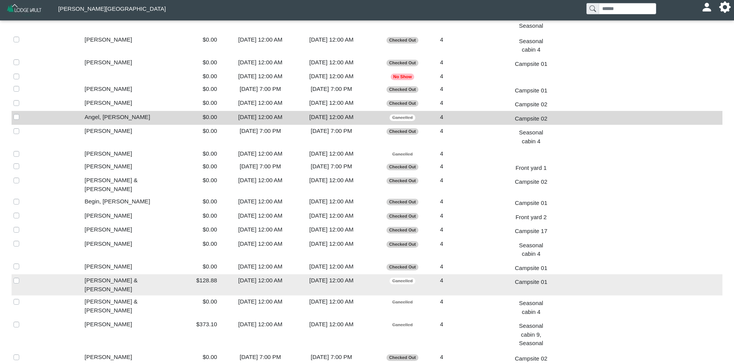
click at [240, 276] on div "[DATE] 12:00 AM" at bounding box center [260, 280] width 67 height 9
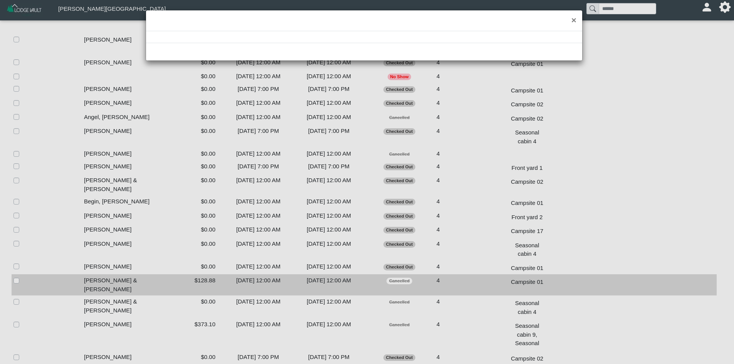
click at [240, 232] on div "×" at bounding box center [367, 182] width 734 height 364
click at [214, 228] on div "×" at bounding box center [367, 182] width 734 height 364
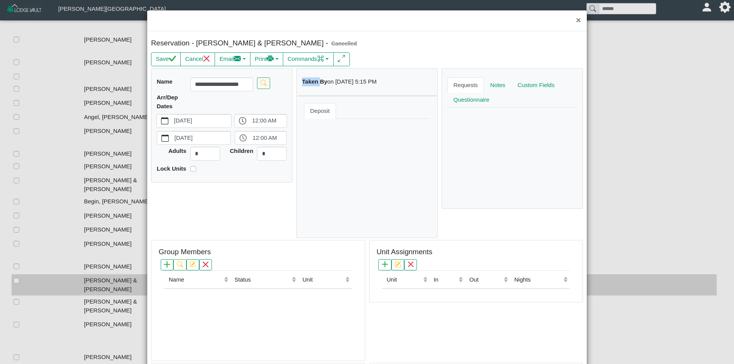
click at [214, 228] on div "**********" at bounding box center [221, 153] width 145 height 170
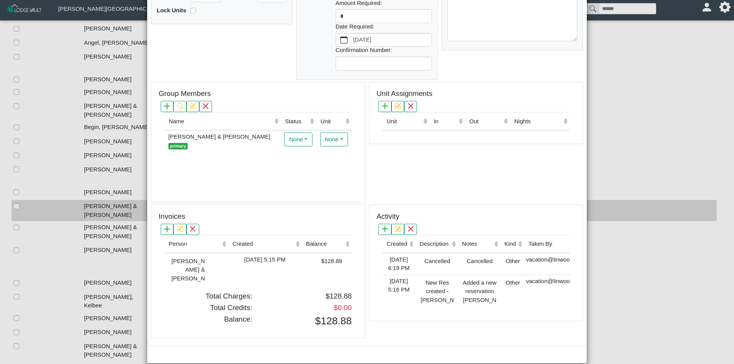
scroll to position [1147, 0]
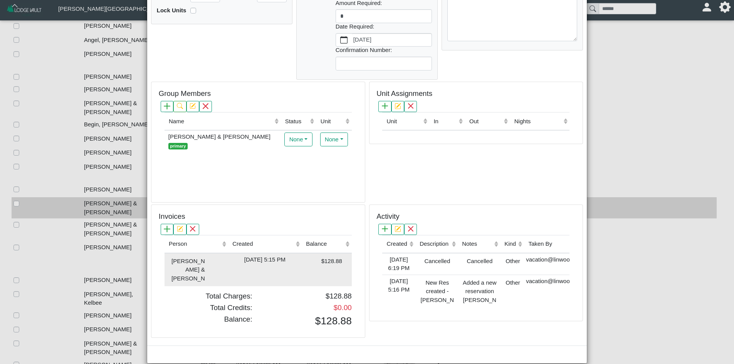
click at [218, 268] on td "[PERSON_NAME] & [PERSON_NAME]" at bounding box center [197, 269] width 64 height 33
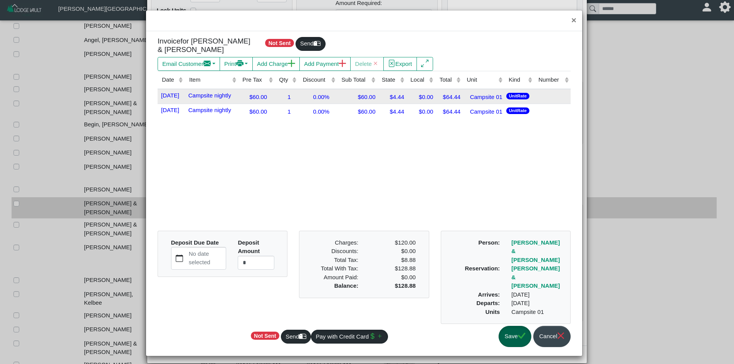
click at [259, 99] on div "$60.00" at bounding box center [256, 96] width 33 height 10
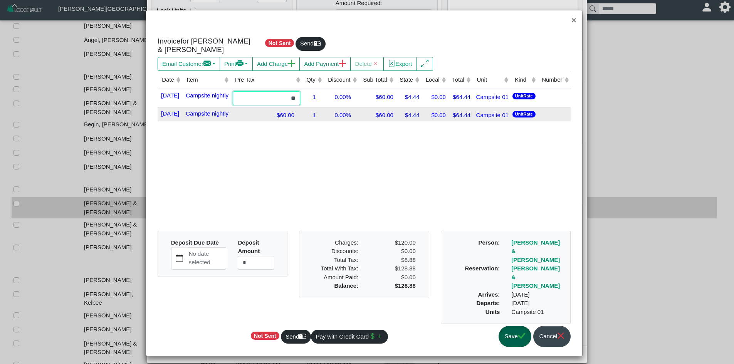
drag, startPoint x: 283, startPoint y: 106, endPoint x: 309, endPoint y: 112, distance: 27.2
click at [309, 107] on tr "[DATE] Campsite nightly ** 1 0.00% $60.00 $4.44 $0.00 $64.44 Campsite 01 UnitRa…" at bounding box center [364, 98] width 413 height 18
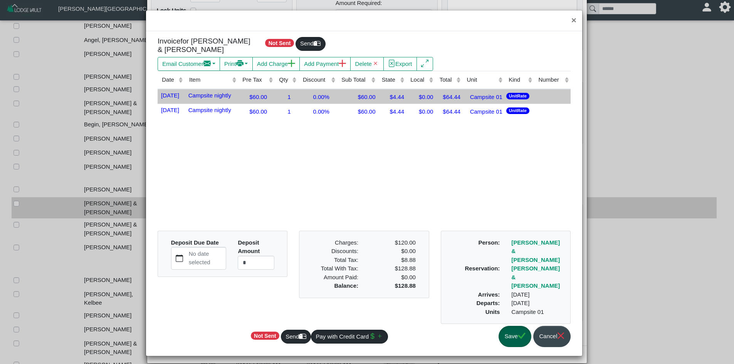
click at [257, 94] on div "$60.00" at bounding box center [256, 96] width 33 height 10
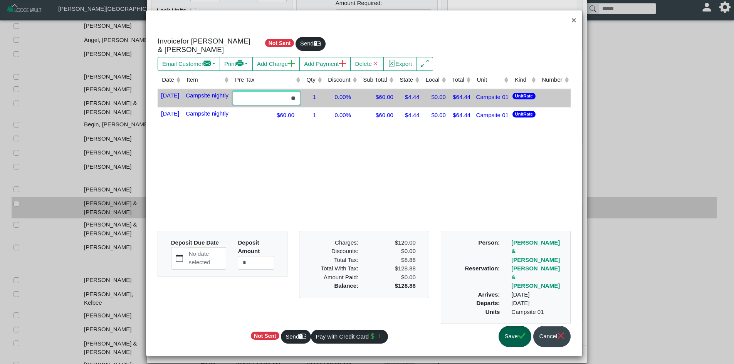
drag, startPoint x: 296, startPoint y: 108, endPoint x: 310, endPoint y: 112, distance: 14.9
click at [310, 107] on tr "[DATE] Campsite nightly ** 1 0.00% $60.00 $4.44 $0.00 $64.44 Campsite 01 UnitRa…" at bounding box center [364, 98] width 413 height 18
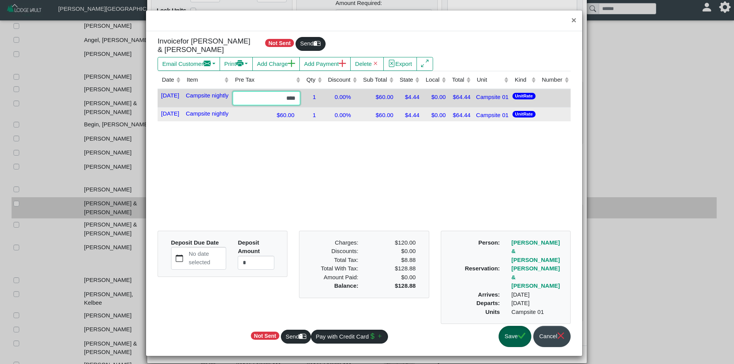
type input "****"
click at [282, 120] on div "$60.00" at bounding box center [266, 114] width 67 height 10
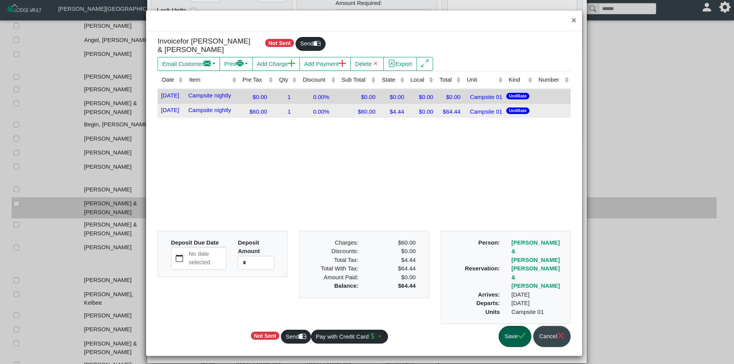
click at [264, 111] on div "$60.00" at bounding box center [256, 111] width 33 height 10
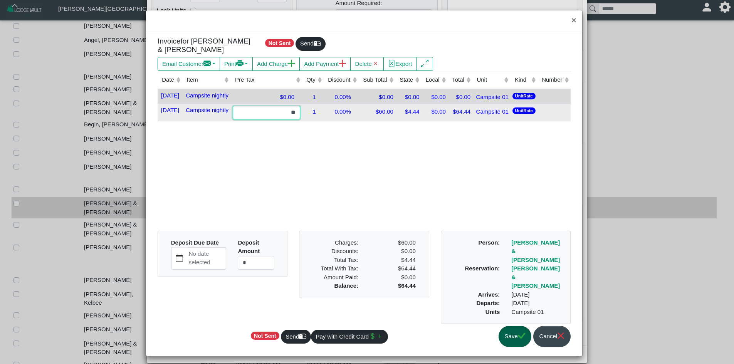
drag, startPoint x: 292, startPoint y: 131, endPoint x: 308, endPoint y: 133, distance: 16.7
click at [308, 121] on tr "[DATE] Campsite nightly ** 1 0.00% $60.00 $4.44 $0.00 $64.44 Campsite 01 UnitRa…" at bounding box center [364, 113] width 413 height 18
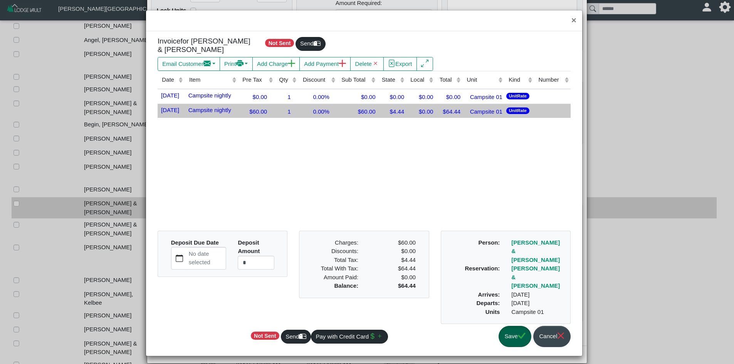
click at [261, 110] on div "$60.00" at bounding box center [256, 111] width 33 height 10
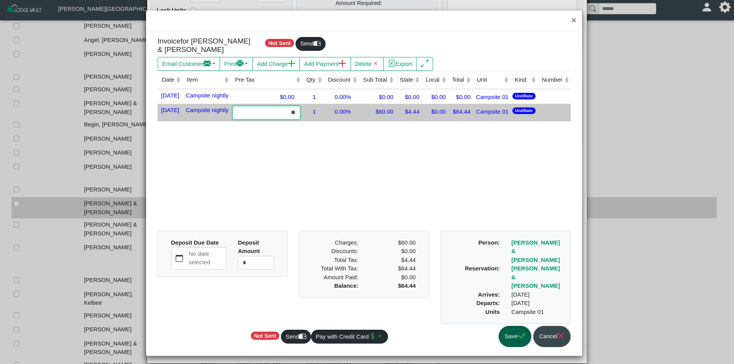
drag, startPoint x: 294, startPoint y: 133, endPoint x: 306, endPoint y: 136, distance: 12.2
click at [300, 120] on input "**" at bounding box center [266, 113] width 67 height 14
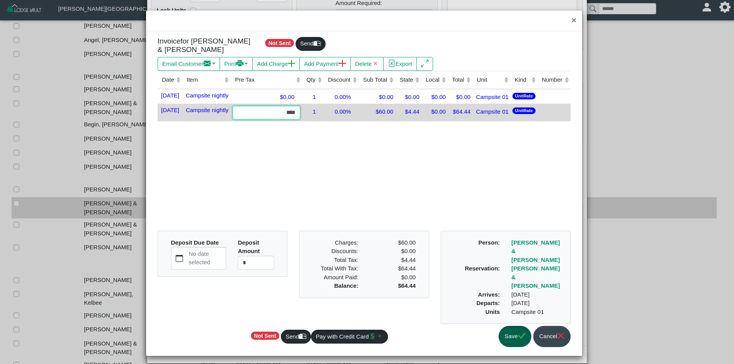
type input "****"
click at [506, 326] on button "Save" at bounding box center [515, 336] width 33 height 21
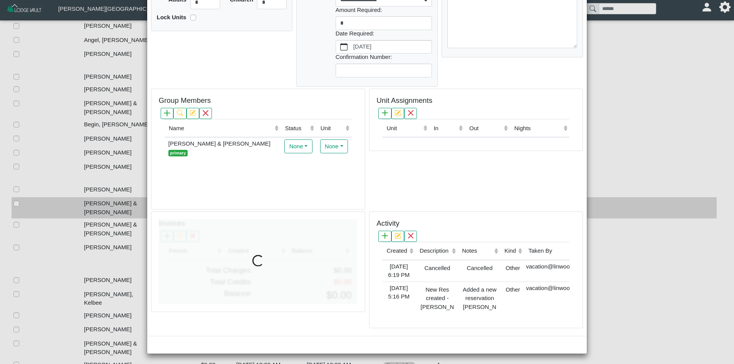
scroll to position [0, 0]
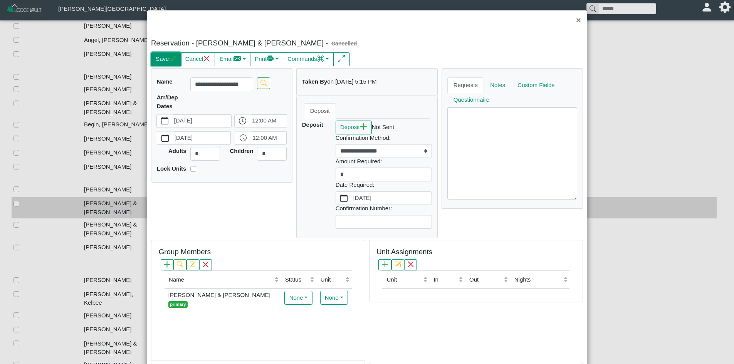
click at [176, 55] on button "Save" at bounding box center [166, 59] width 30 height 14
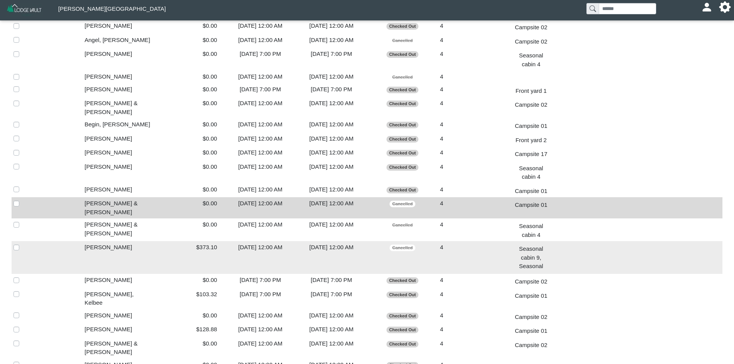
click at [212, 243] on div "$373.10" at bounding box center [189, 247] width 67 height 9
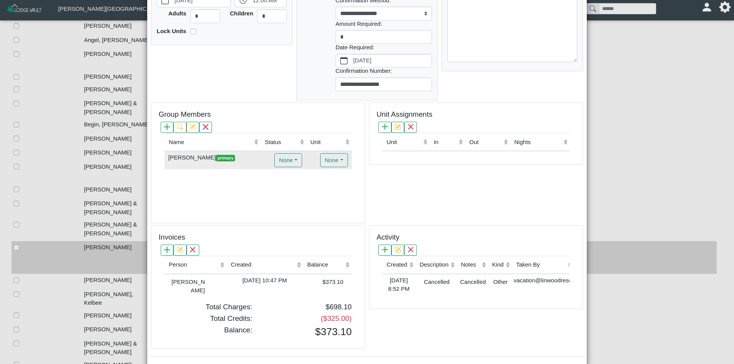
scroll to position [158, 0]
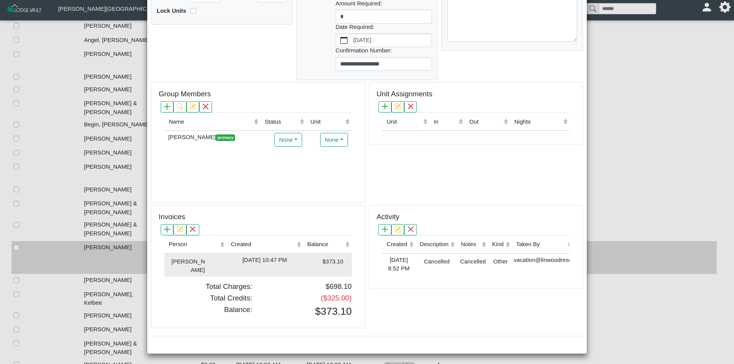
click at [236, 256] on div "[DATE] 10:47 PM" at bounding box center [265, 260] width 72 height 9
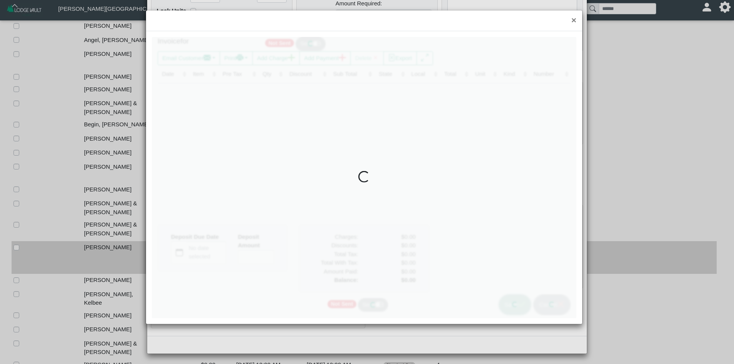
type input "*"
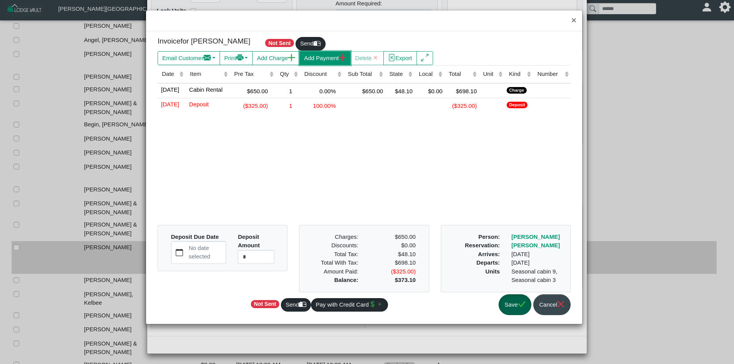
click at [311, 57] on button "Add Payment" at bounding box center [324, 58] width 51 height 14
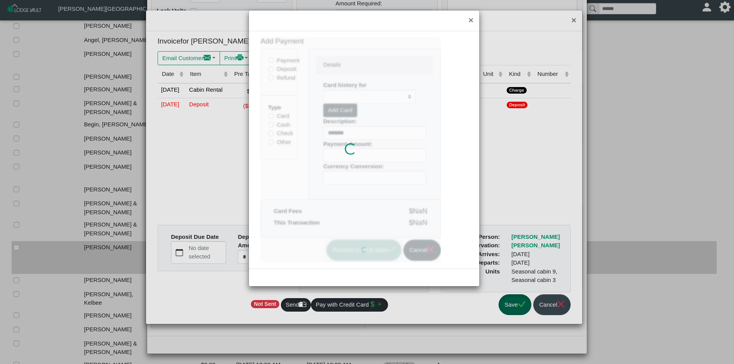
type input "*****"
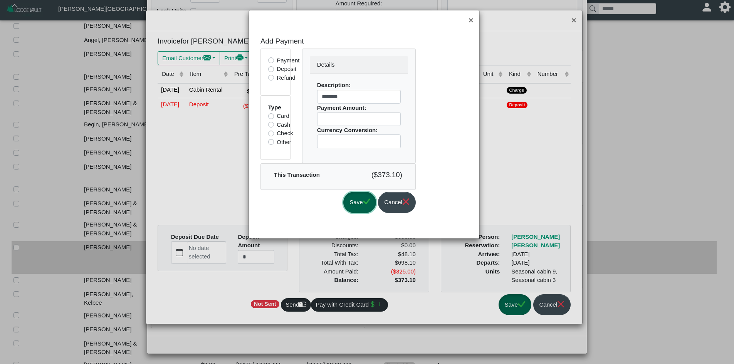
click at [370, 202] on icon "check" at bounding box center [366, 201] width 7 height 7
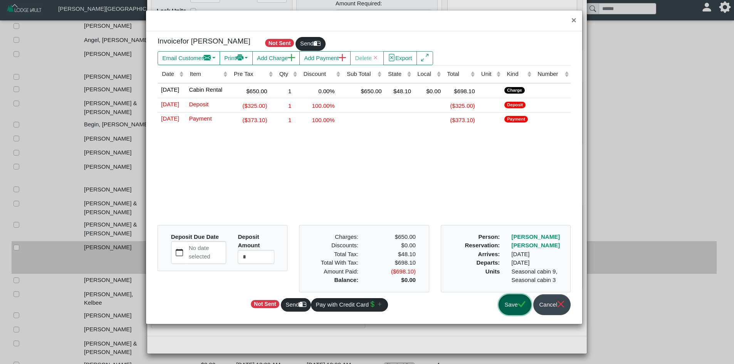
click at [518, 299] on button "Save" at bounding box center [515, 304] width 33 height 21
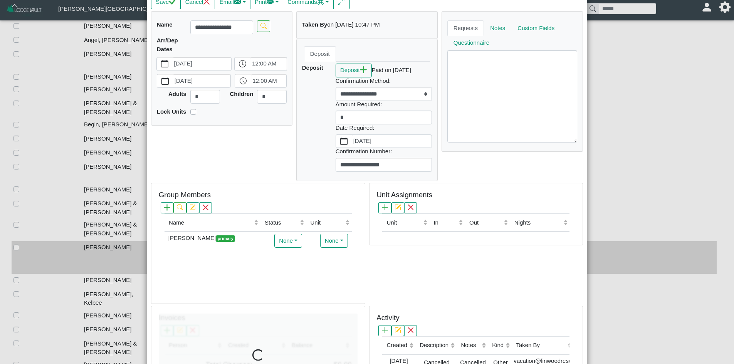
scroll to position [0, 0]
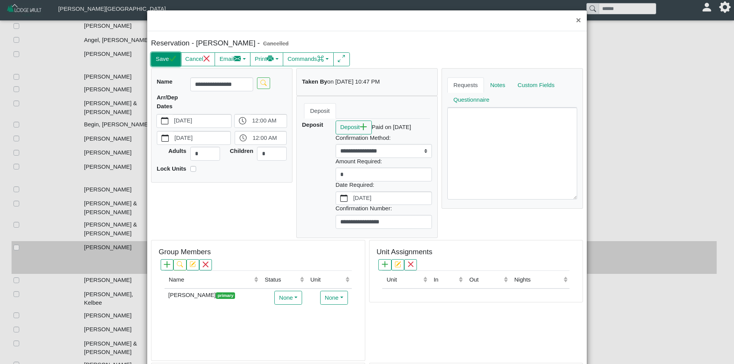
click at [169, 61] on icon "check" at bounding box center [172, 58] width 7 height 6
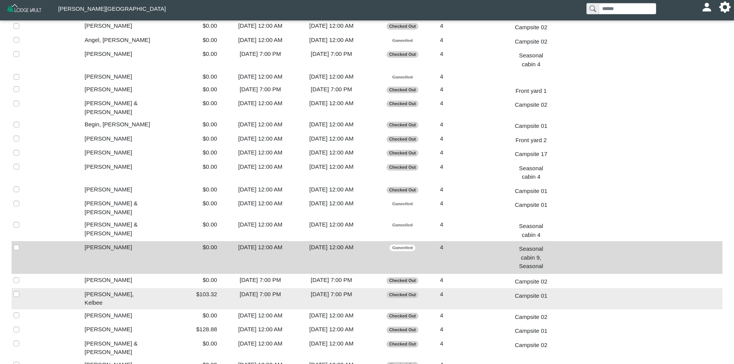
click at [208, 290] on div "$103.32" at bounding box center [189, 294] width 67 height 9
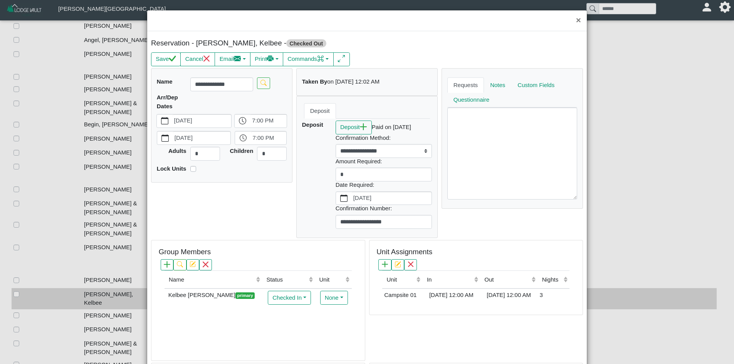
scroll to position [152, 0]
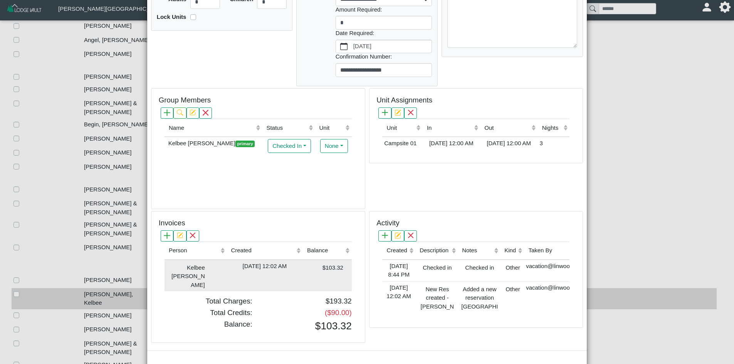
click at [229, 264] on div "[DATE] 12:02 AM" at bounding box center [265, 266] width 72 height 9
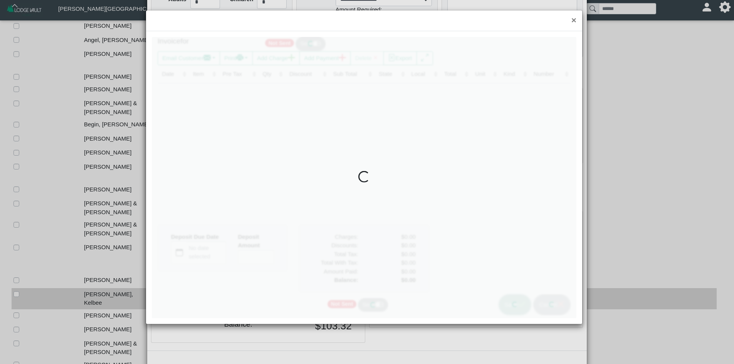
type input "*"
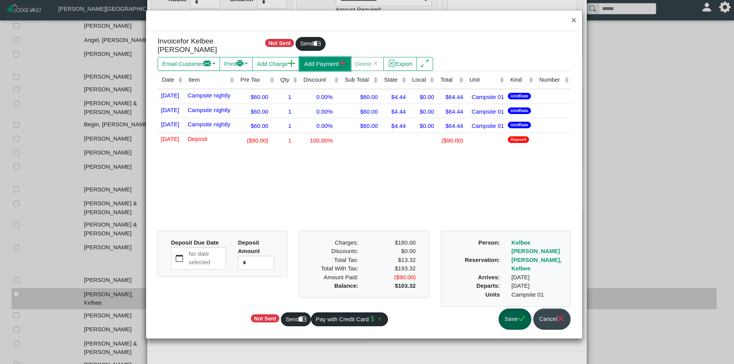
click at [337, 61] on button "Add Payment" at bounding box center [324, 64] width 51 height 14
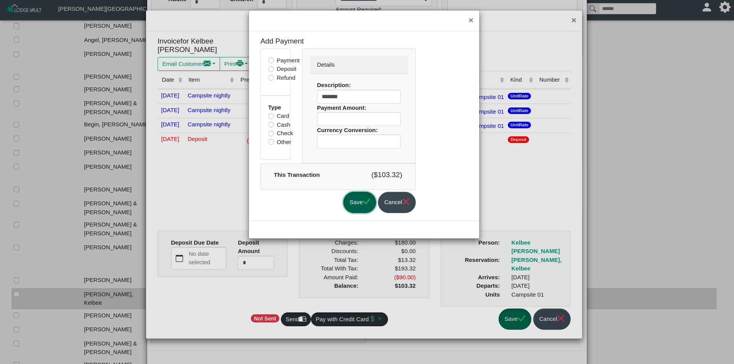
click at [362, 200] on button "Save" at bounding box center [359, 202] width 33 height 21
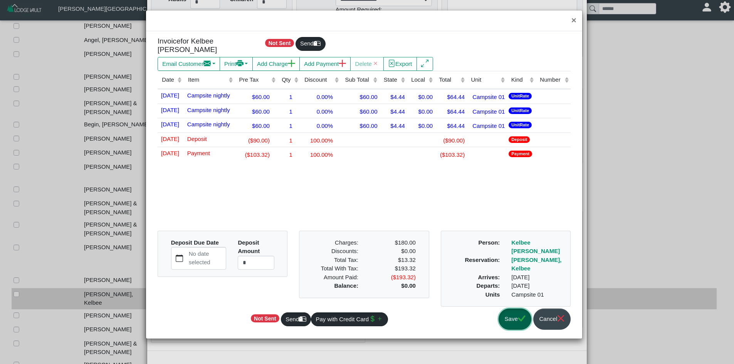
click at [526, 309] on button "Save" at bounding box center [515, 319] width 33 height 21
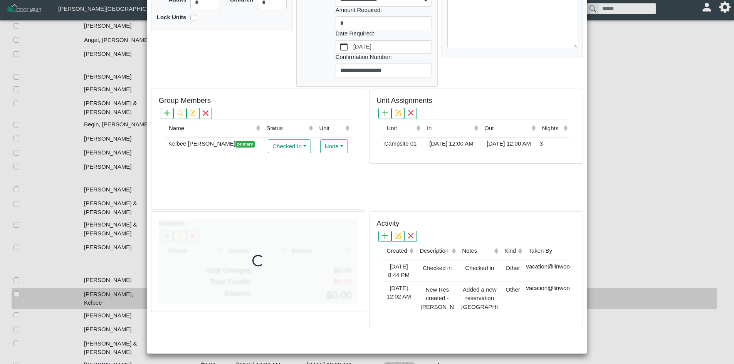
scroll to position [0, 0]
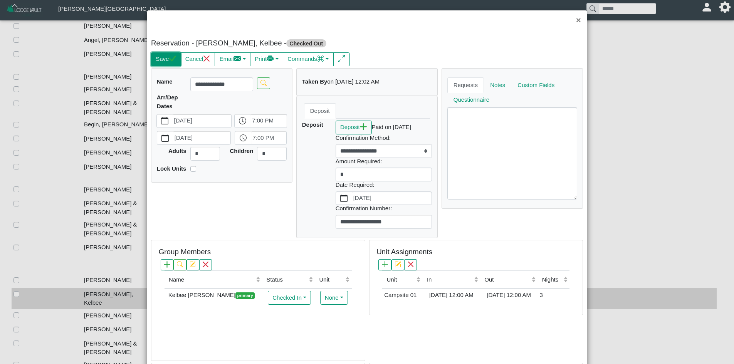
click at [173, 62] on icon "check" at bounding box center [172, 58] width 7 height 7
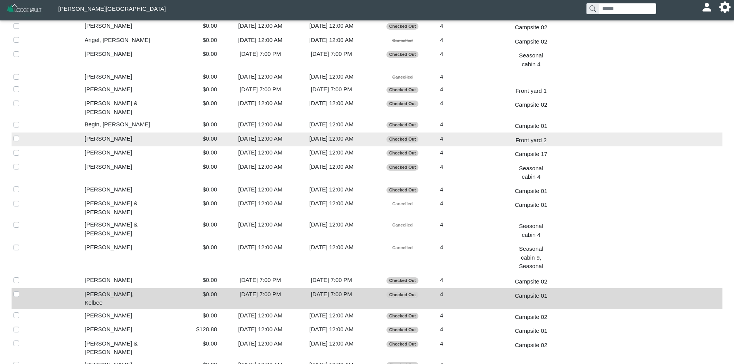
scroll to position [1185, 0]
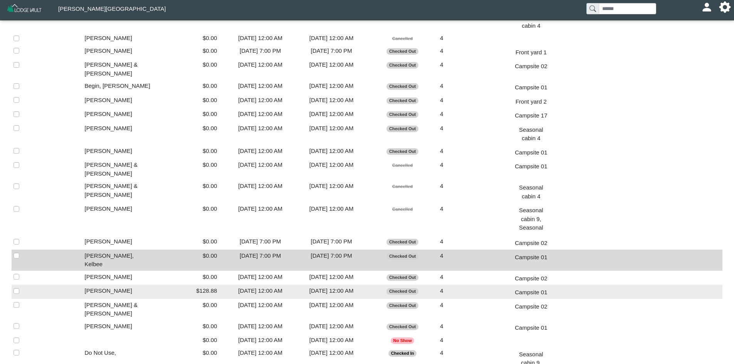
click at [222, 287] on div "$128.88" at bounding box center [189, 291] width 67 height 9
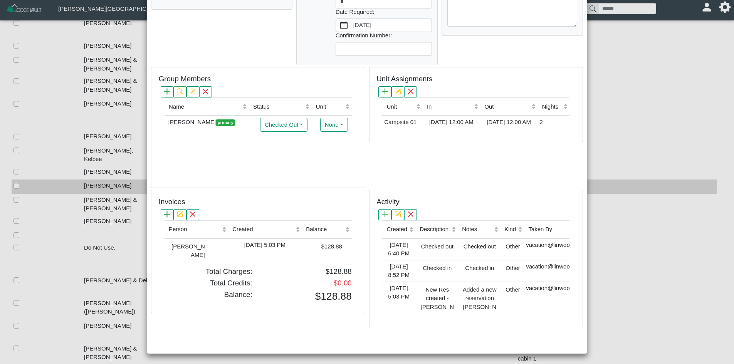
scroll to position [1378, 0]
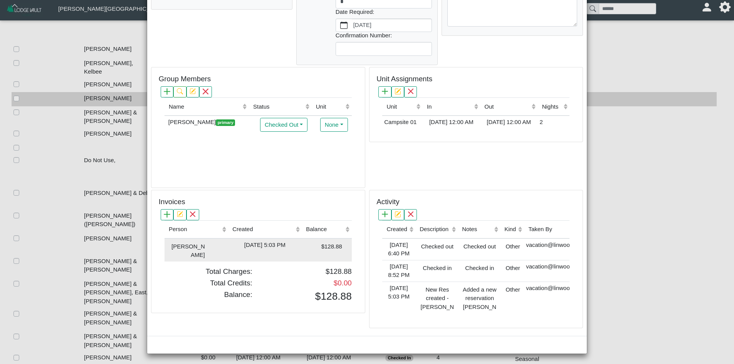
click at [221, 244] on td "[PERSON_NAME]" at bounding box center [197, 250] width 64 height 23
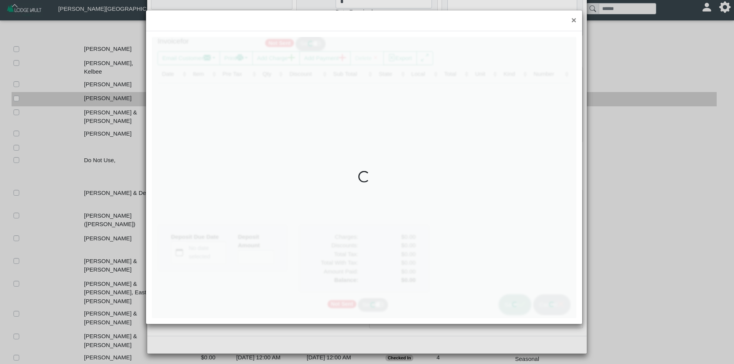
type input "*"
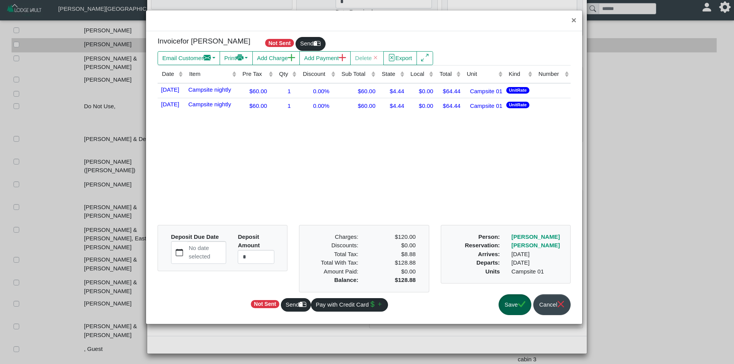
scroll to position [1429, 0]
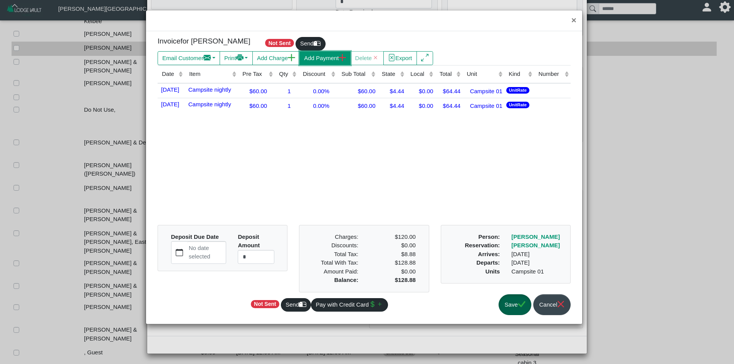
click at [335, 64] on button "Add Payment" at bounding box center [324, 58] width 51 height 14
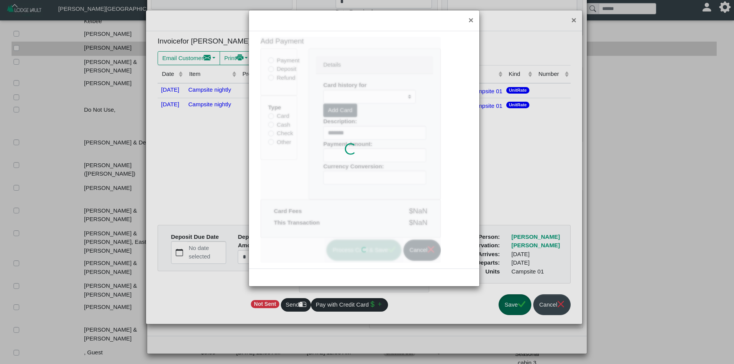
type input "******"
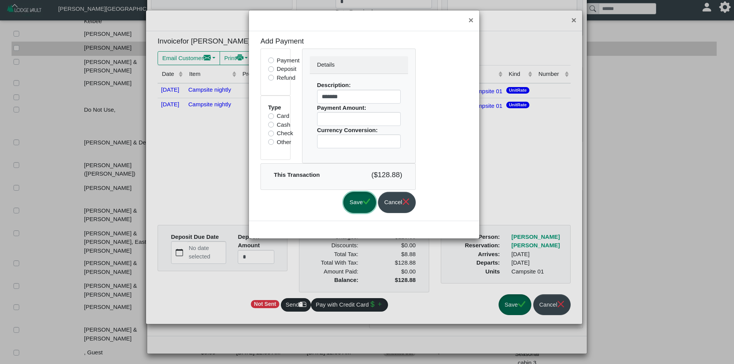
click at [371, 208] on button "Save" at bounding box center [359, 202] width 33 height 21
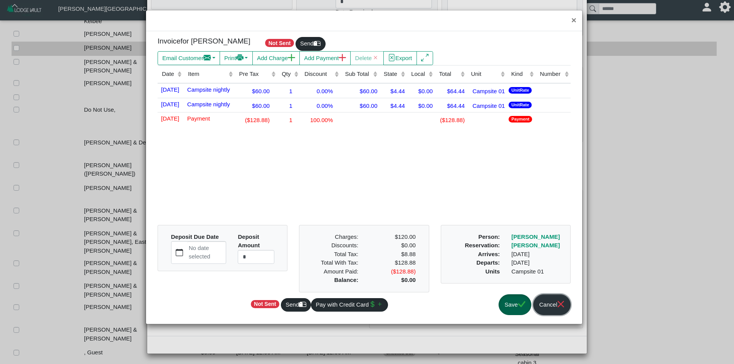
click at [535, 303] on button "Cancel" at bounding box center [551, 304] width 37 height 21
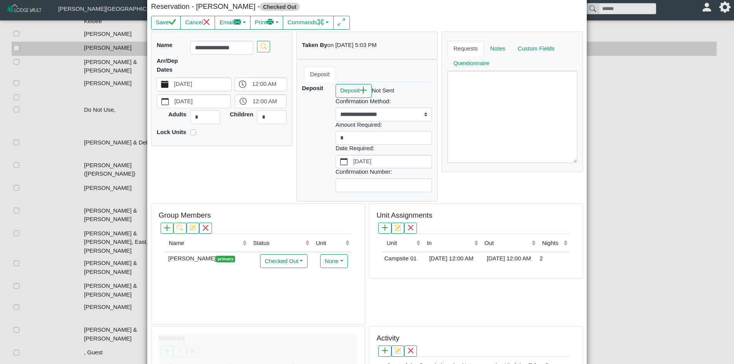
scroll to position [0, 0]
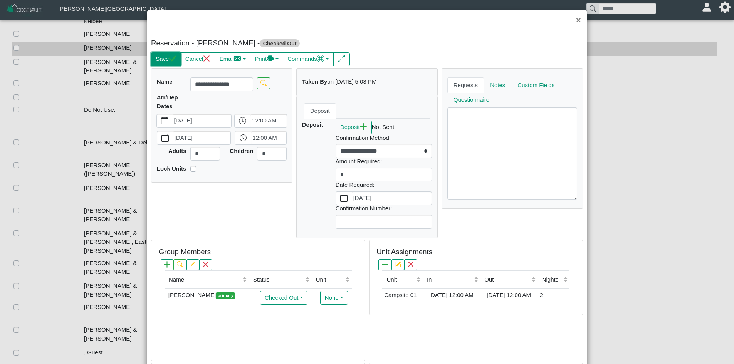
click at [165, 64] on button "Save" at bounding box center [166, 59] width 30 height 14
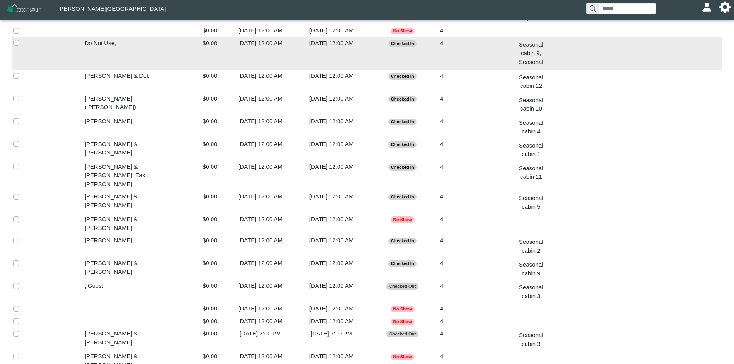
scroll to position [1497, 0]
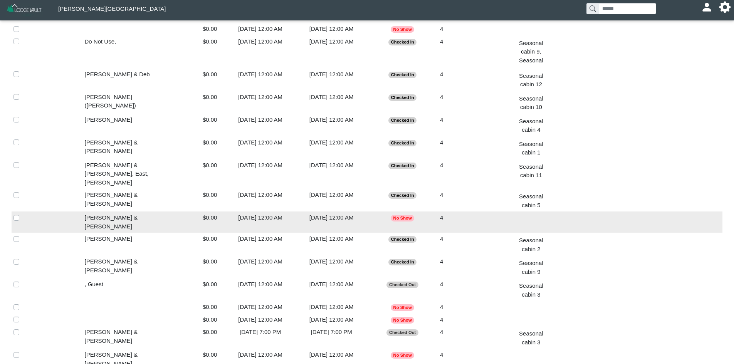
click at [238, 213] on div "[DATE] 12:00 AM" at bounding box center [260, 217] width 67 height 9
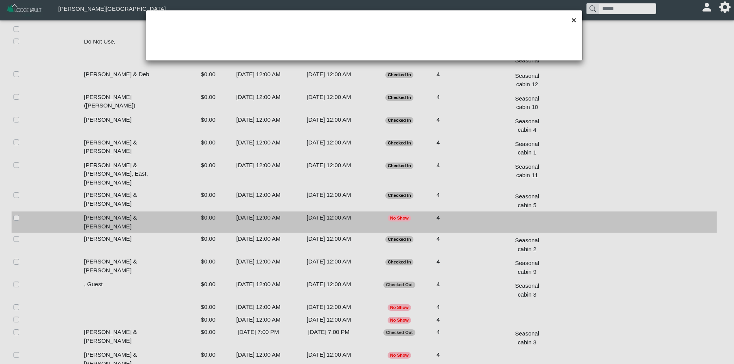
click at [575, 22] on button "×" at bounding box center [574, 20] width 17 height 20
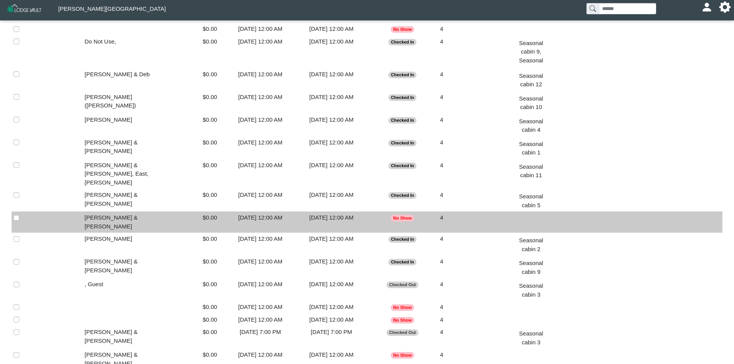
click at [95, 212] on td "[PERSON_NAME] & [PERSON_NAME]" at bounding box center [117, 222] width 71 height 21
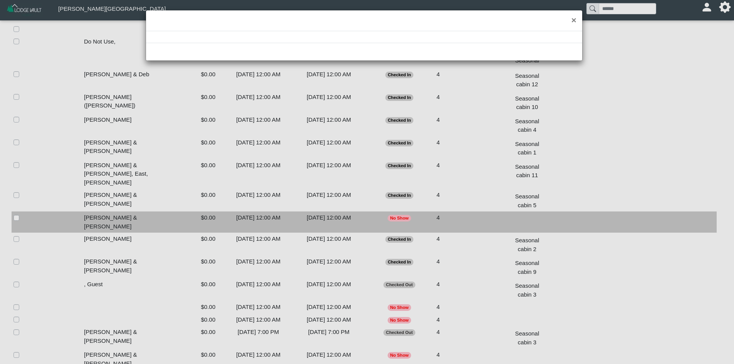
click at [95, 139] on div "×" at bounding box center [367, 182] width 734 height 364
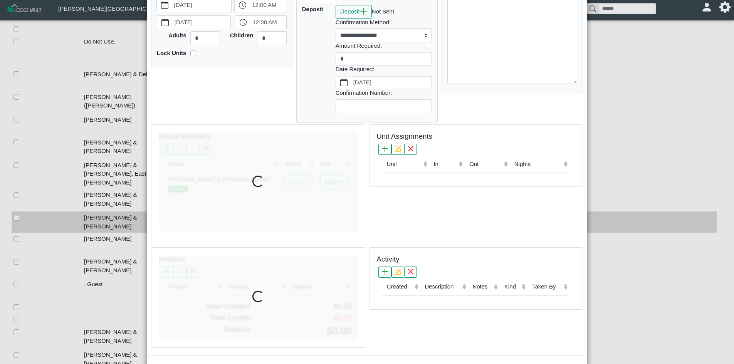
scroll to position [0, 0]
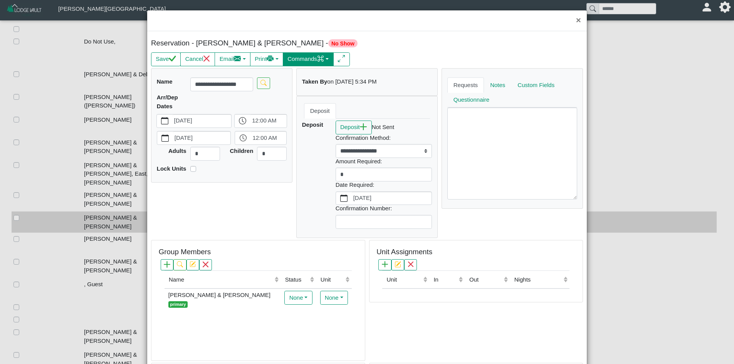
click at [308, 62] on button "Commands" at bounding box center [308, 59] width 51 height 14
click at [312, 78] on link "Check In" at bounding box center [292, 76] width 86 height 12
click at [163, 59] on button "Save" at bounding box center [166, 59] width 30 height 14
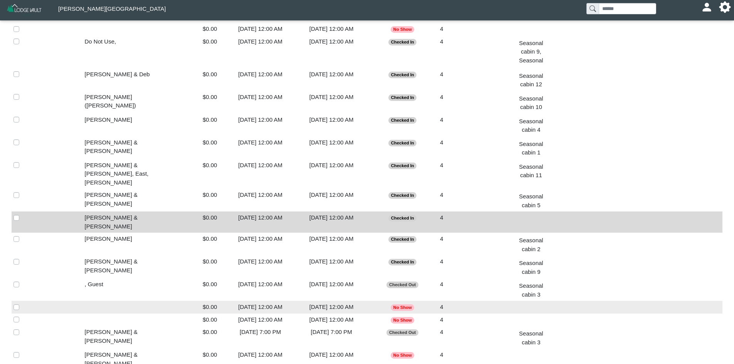
click at [252, 303] on div "[DATE] 12:00 AM" at bounding box center [260, 307] width 67 height 9
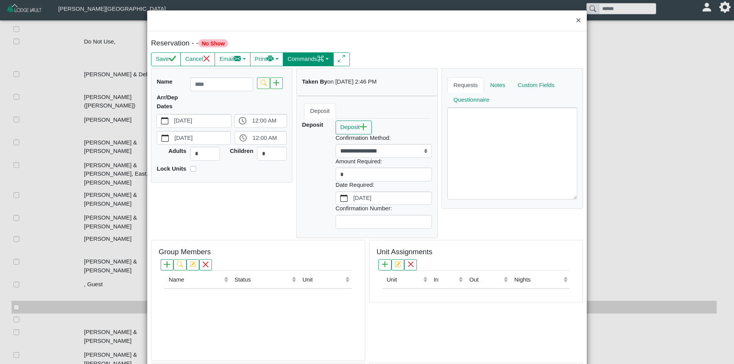
click at [307, 57] on button "Commands" at bounding box center [308, 59] width 51 height 14
click at [303, 77] on link "Check In" at bounding box center [292, 76] width 86 height 12
click at [295, 60] on button "Commands" at bounding box center [308, 59] width 51 height 14
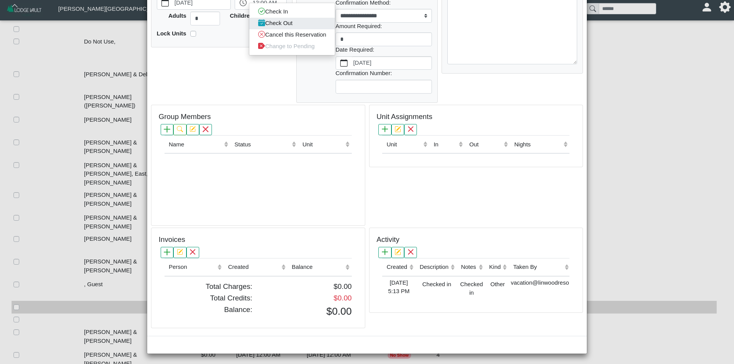
click at [296, 19] on link "Check Out" at bounding box center [292, 23] width 86 height 12
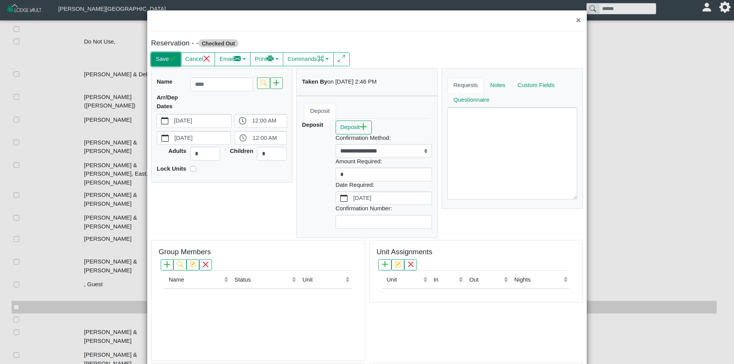
click at [169, 60] on icon "check" at bounding box center [172, 58] width 7 height 6
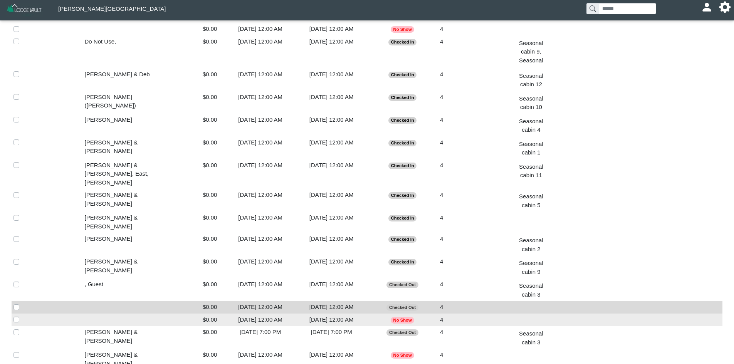
click at [240, 316] on div "[DATE] 12:00 AM" at bounding box center [260, 320] width 67 height 9
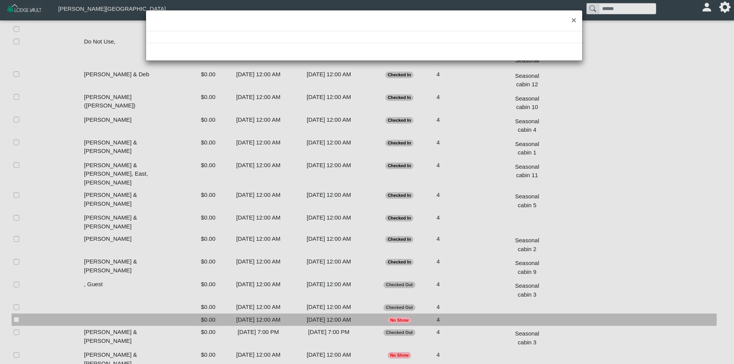
click at [240, 230] on div "×" at bounding box center [367, 182] width 734 height 364
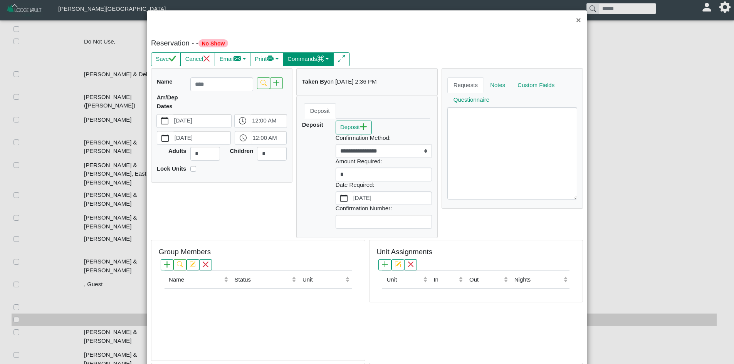
click at [314, 57] on button "Commands" at bounding box center [308, 59] width 51 height 14
click at [320, 81] on link "Check In" at bounding box center [292, 76] width 86 height 12
click at [315, 57] on button "Commands" at bounding box center [308, 59] width 51 height 14
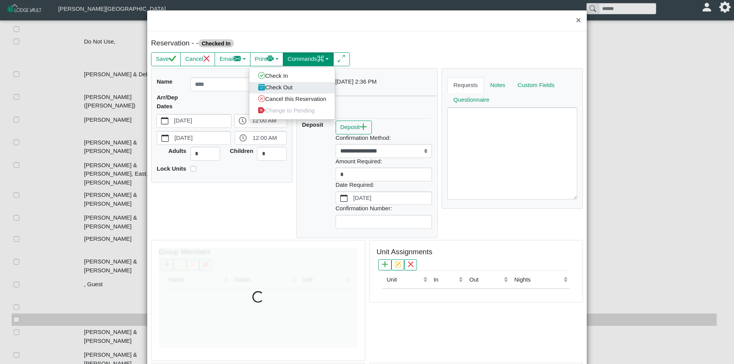
click at [322, 88] on link "Check Out" at bounding box center [292, 88] width 86 height 12
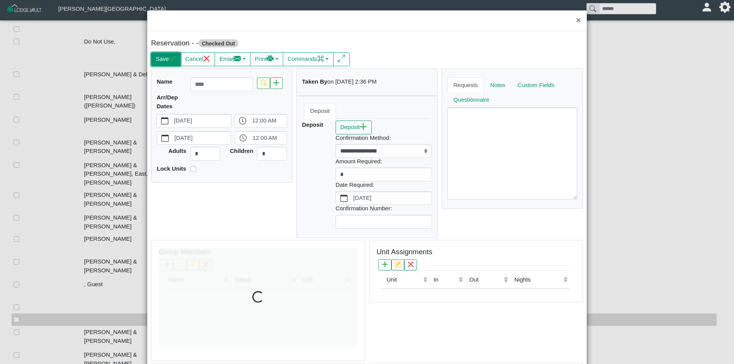
click at [157, 57] on button "Save" at bounding box center [166, 59] width 30 height 14
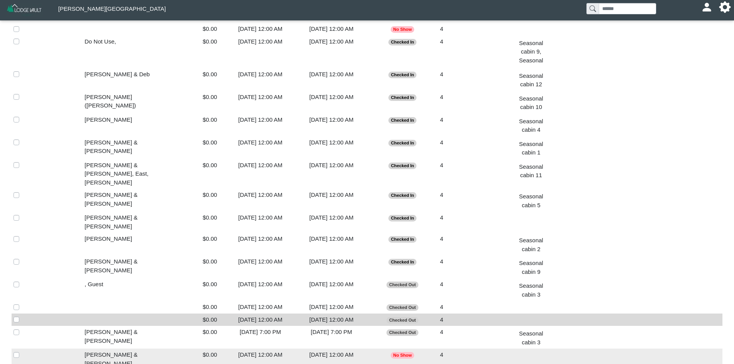
click at [231, 351] on div "[DATE] 12:00 AM" at bounding box center [260, 355] width 67 height 9
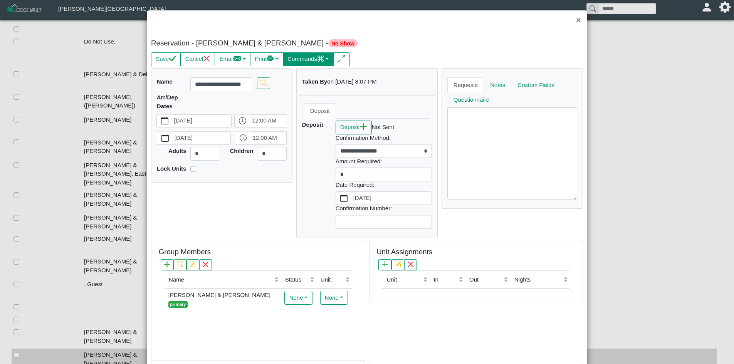
click at [294, 55] on button "Commands" at bounding box center [308, 59] width 51 height 14
click at [302, 80] on link "Check In" at bounding box center [292, 76] width 86 height 12
click at [301, 60] on button "Commands" at bounding box center [308, 59] width 51 height 14
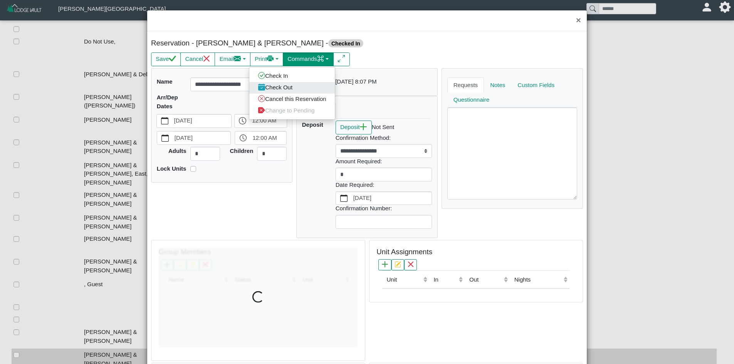
click at [304, 92] on link "Check Out" at bounding box center [292, 88] width 86 height 12
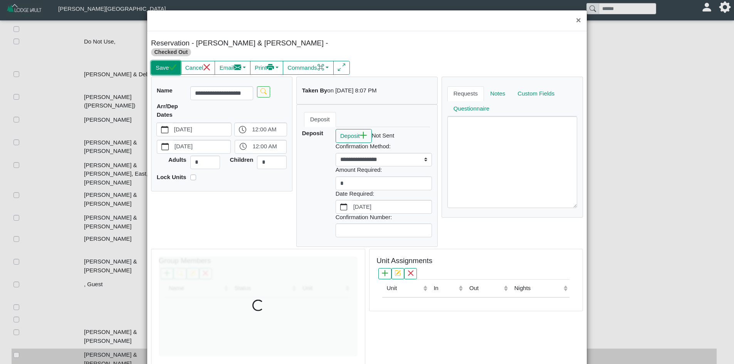
click at [171, 64] on button "Save" at bounding box center [166, 68] width 30 height 14
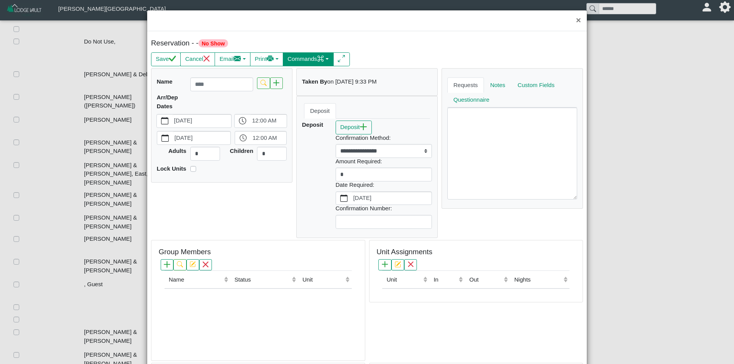
click at [307, 62] on button "Commands" at bounding box center [308, 59] width 51 height 14
click at [308, 82] on link "Check Out" at bounding box center [292, 88] width 86 height 12
click at [308, 55] on button "Commands" at bounding box center [308, 59] width 51 height 14
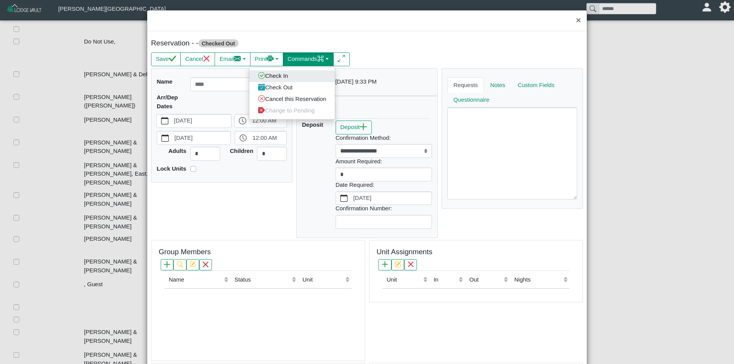
click at [309, 76] on link "Check In" at bounding box center [292, 76] width 86 height 12
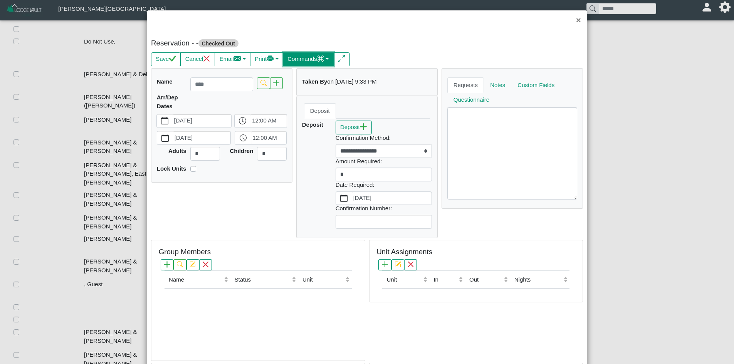
click at [308, 60] on button "Commands" at bounding box center [308, 59] width 51 height 14
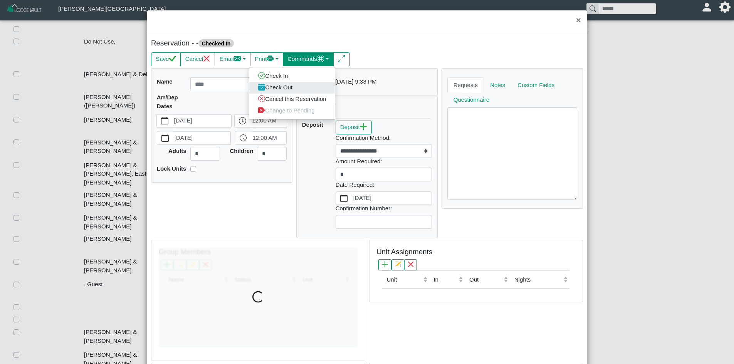
click at [308, 85] on link "Check Out" at bounding box center [292, 88] width 86 height 12
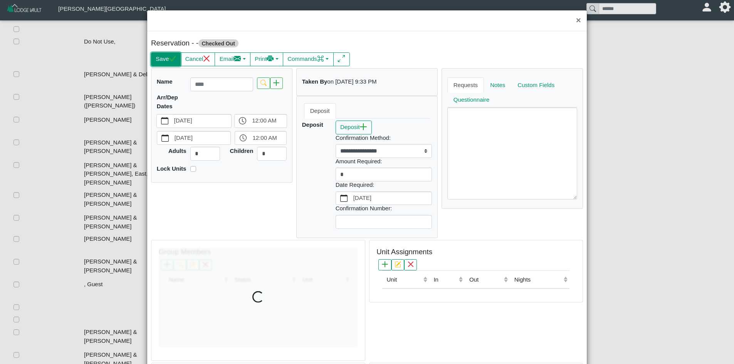
click at [164, 54] on button "Save" at bounding box center [166, 59] width 30 height 14
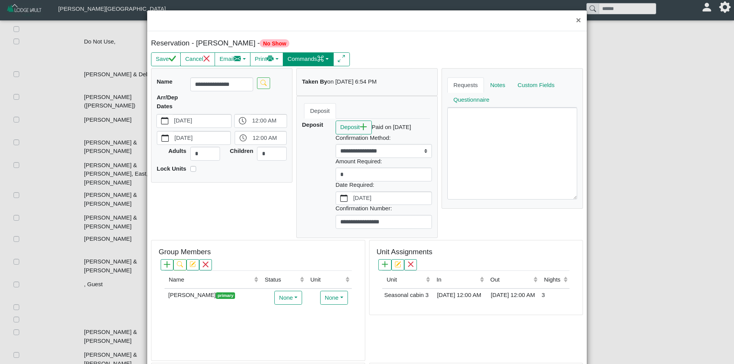
click at [314, 61] on button "Commands" at bounding box center [308, 59] width 51 height 14
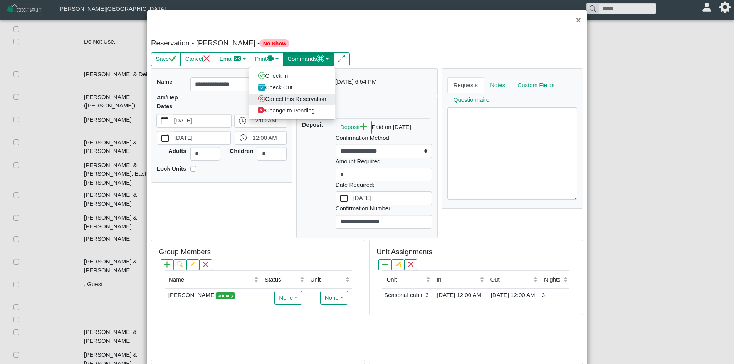
click at [308, 96] on link "Cancel this Reservation" at bounding box center [292, 99] width 86 height 12
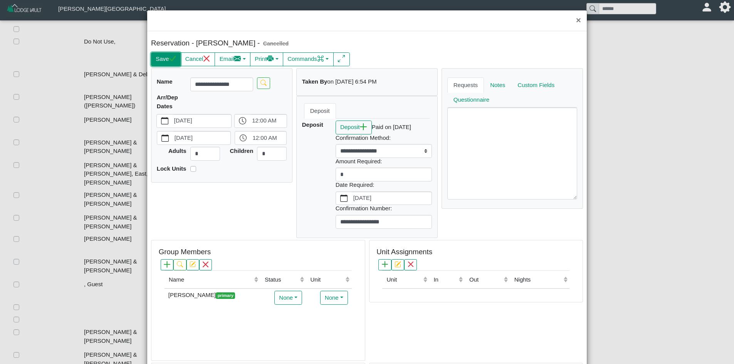
click at [167, 61] on button "Save" at bounding box center [166, 59] width 30 height 14
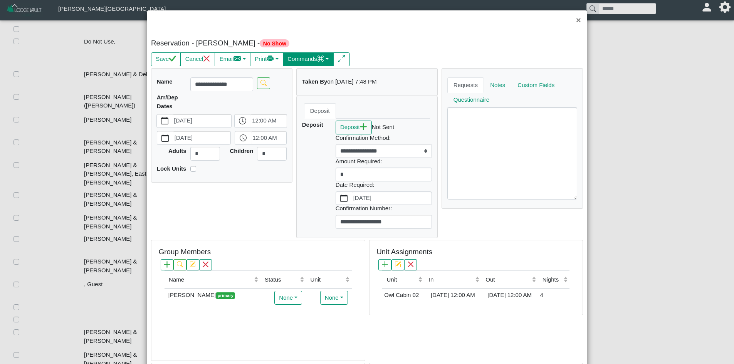
click at [315, 58] on button "Commands" at bounding box center [308, 59] width 51 height 14
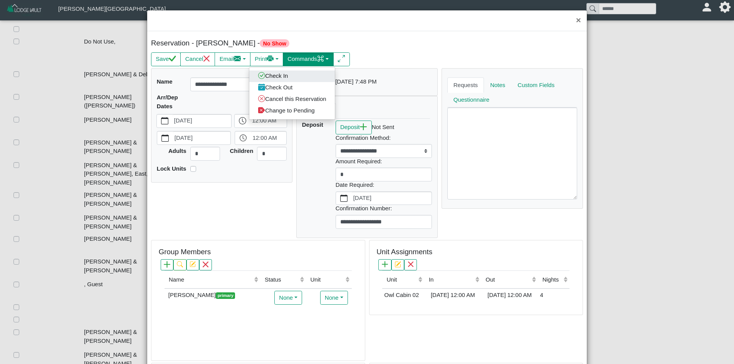
click at [314, 80] on link "Check In" at bounding box center [292, 76] width 86 height 12
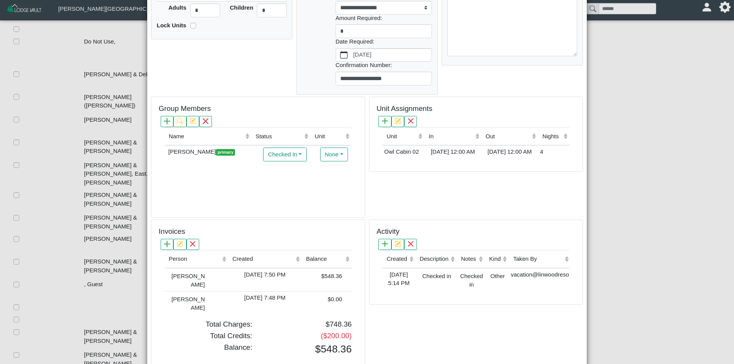
scroll to position [154, 0]
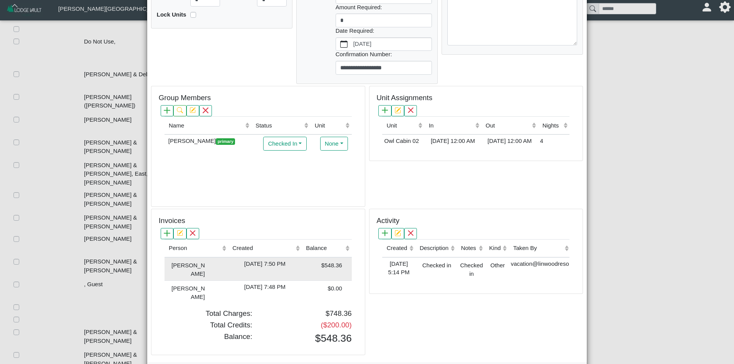
click at [230, 265] on div "[DATE] 7:50 PM" at bounding box center [265, 264] width 70 height 9
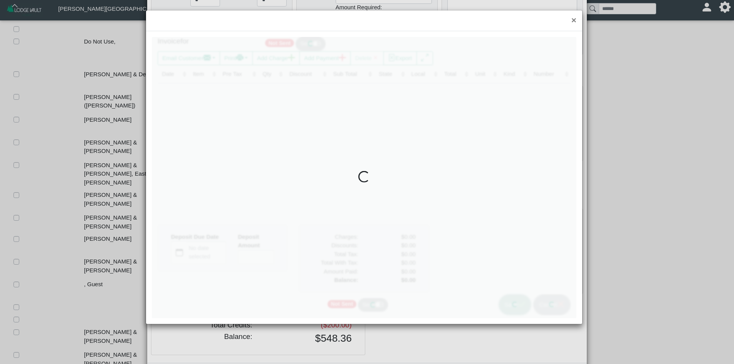
type input "*"
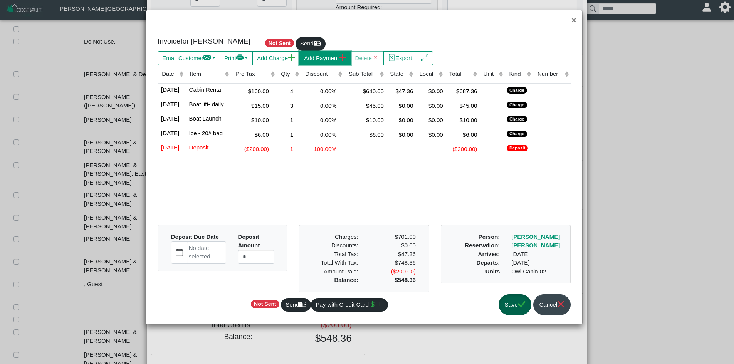
click at [333, 57] on button "Add Payment" at bounding box center [324, 58] width 51 height 14
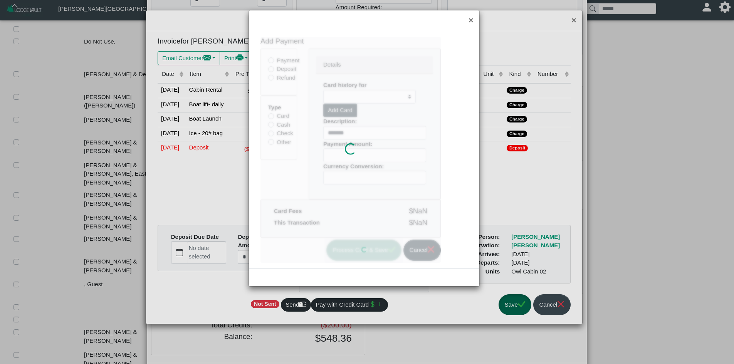
type input "******"
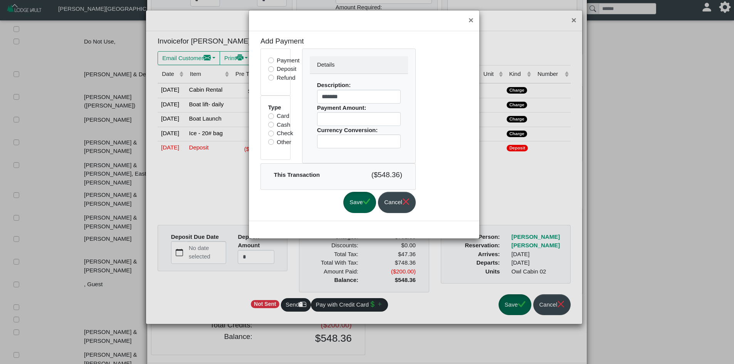
click at [283, 138] on label "Other" at bounding box center [284, 142] width 15 height 9
click at [283, 134] on label "Check" at bounding box center [285, 133] width 17 height 9
click at [358, 202] on button "Save" at bounding box center [359, 202] width 33 height 21
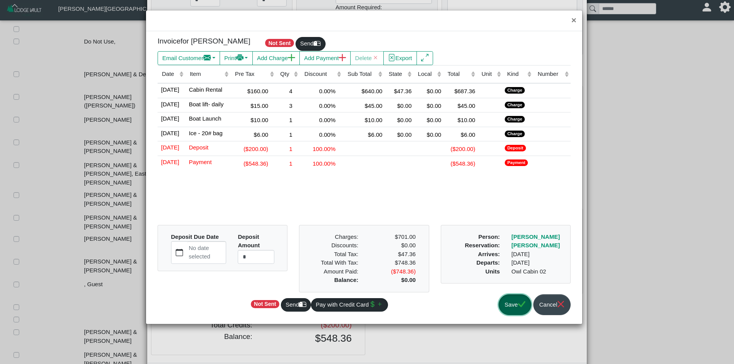
click at [519, 310] on button "Save" at bounding box center [515, 304] width 33 height 21
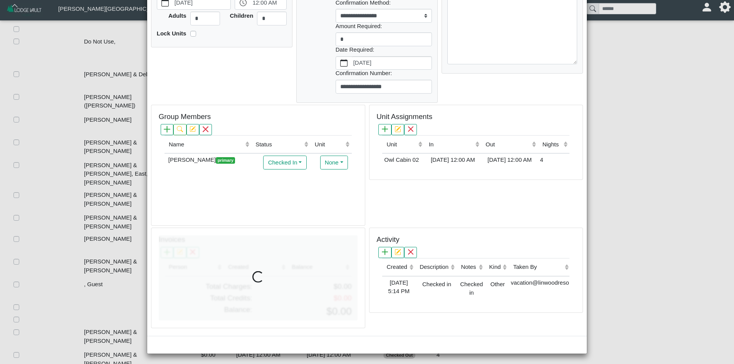
scroll to position [0, 0]
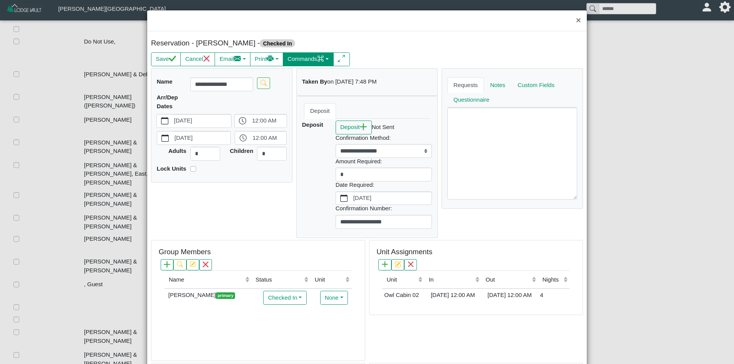
click at [307, 56] on button "Commands" at bounding box center [308, 59] width 51 height 14
click at [304, 84] on link "Check Out" at bounding box center [292, 88] width 86 height 12
click at [167, 56] on button "Save" at bounding box center [166, 59] width 30 height 14
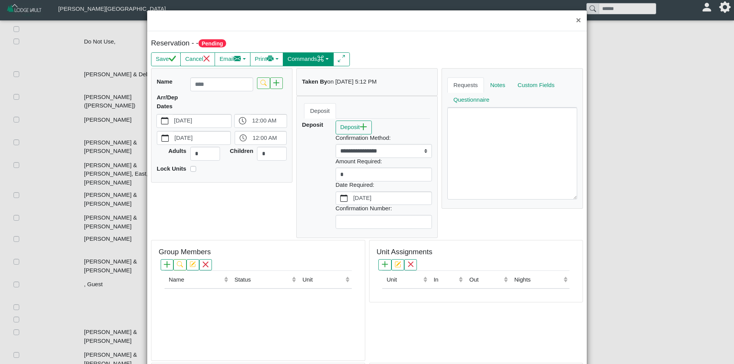
click at [301, 54] on button "Commands" at bounding box center [308, 59] width 51 height 14
click at [296, 94] on link "Cancel this Reservation" at bounding box center [292, 99] width 86 height 12
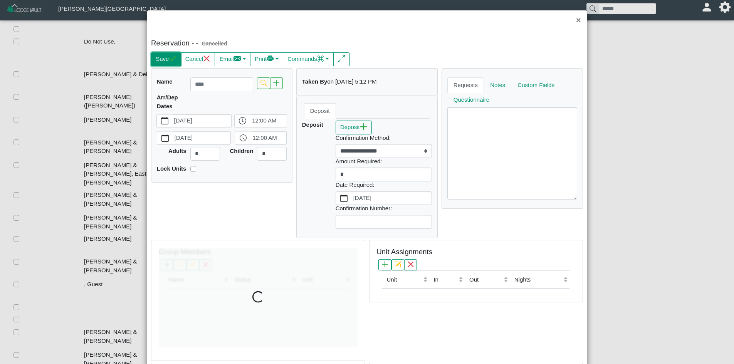
click at [159, 61] on button "Save" at bounding box center [166, 59] width 30 height 14
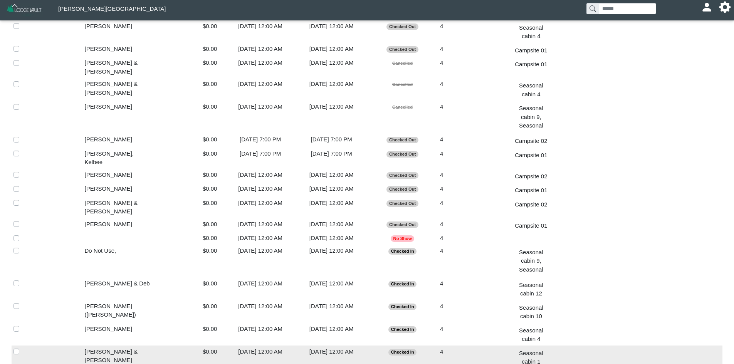
scroll to position [1304, 0]
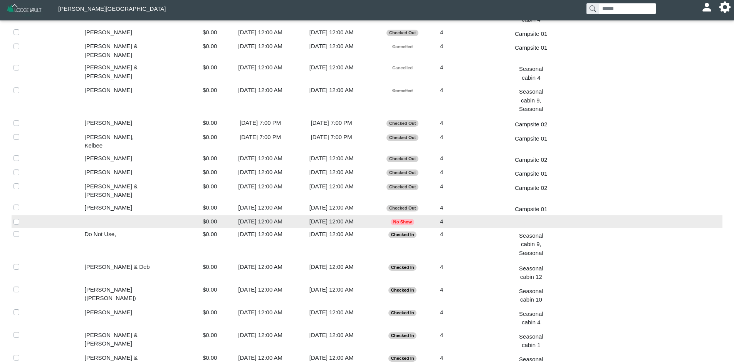
click at [239, 217] on div "[DATE] 12:00 AM" at bounding box center [260, 221] width 67 height 9
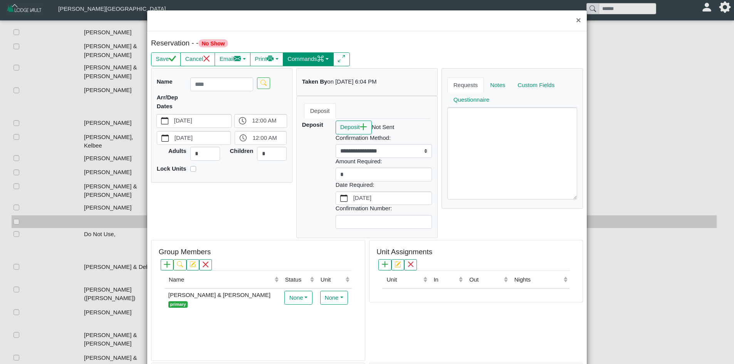
click at [315, 59] on button "Commands" at bounding box center [308, 59] width 51 height 14
click at [313, 79] on link "Check In" at bounding box center [292, 76] width 86 height 12
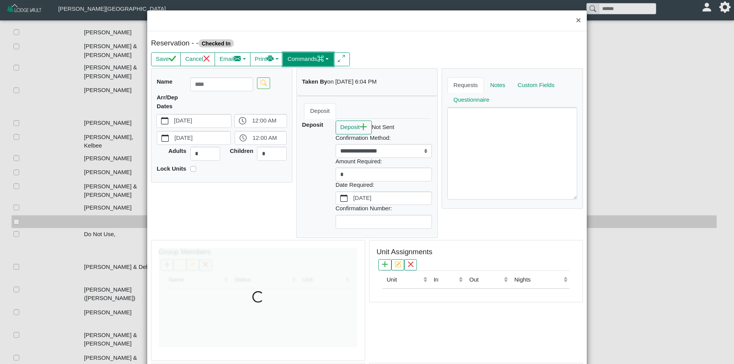
click at [318, 53] on button "Commands" at bounding box center [308, 59] width 51 height 14
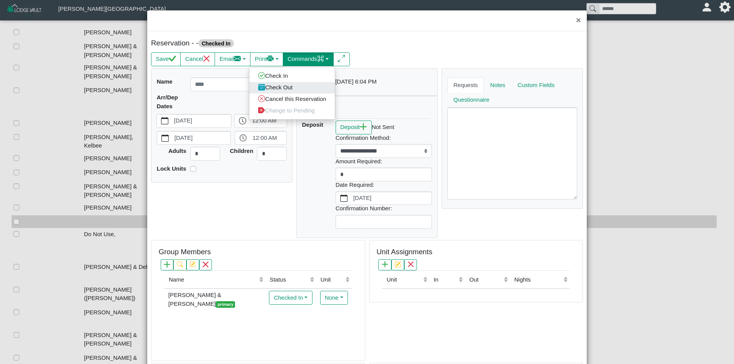
click at [306, 91] on link "Check Out" at bounding box center [292, 88] width 86 height 12
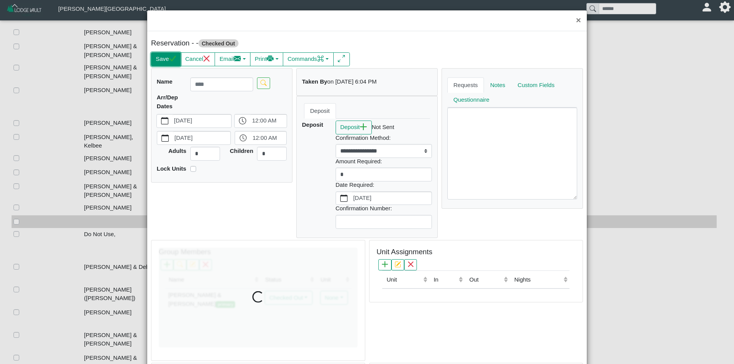
click at [167, 59] on button "Save" at bounding box center [166, 59] width 30 height 14
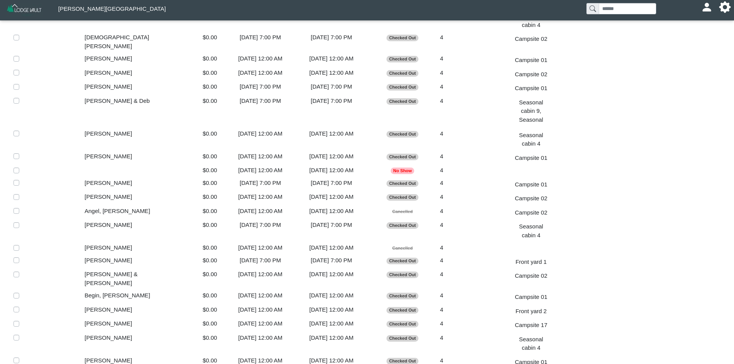
scroll to position [996, 0]
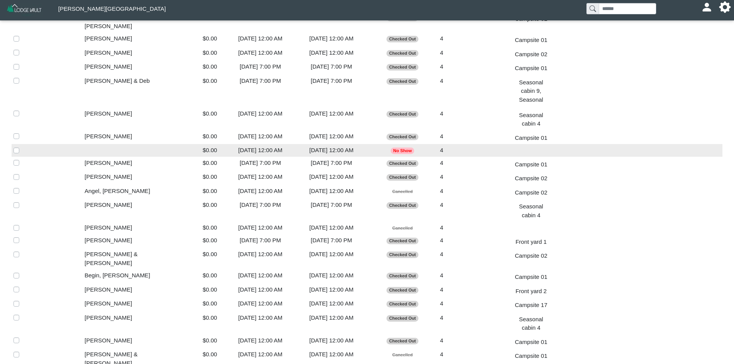
click at [310, 146] on div "[DATE] 12:00 AM" at bounding box center [331, 150] width 67 height 9
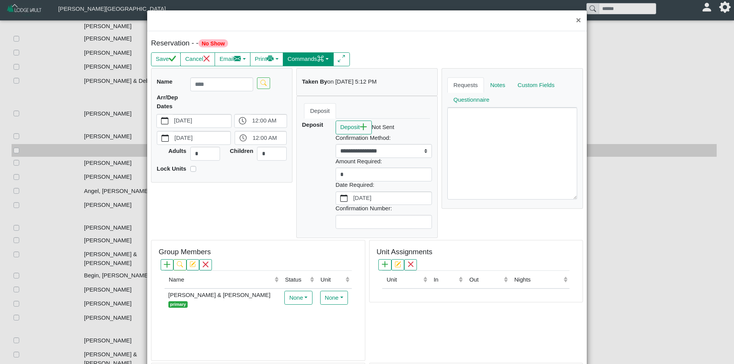
click at [314, 56] on button "Commands" at bounding box center [308, 59] width 51 height 14
click at [310, 73] on link "Check In" at bounding box center [292, 76] width 86 height 12
click at [311, 53] on button "Commands" at bounding box center [308, 59] width 51 height 14
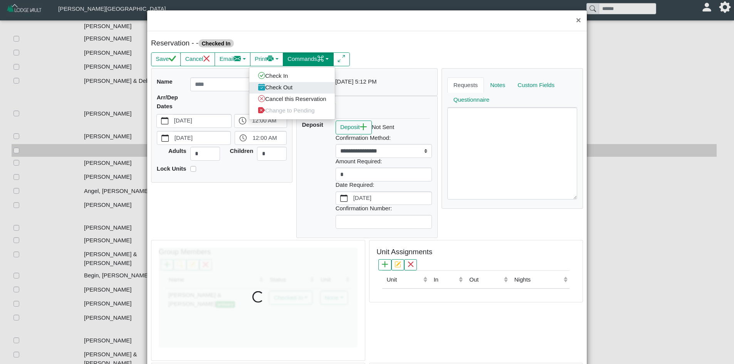
click at [310, 88] on link "Check Out" at bounding box center [292, 88] width 86 height 12
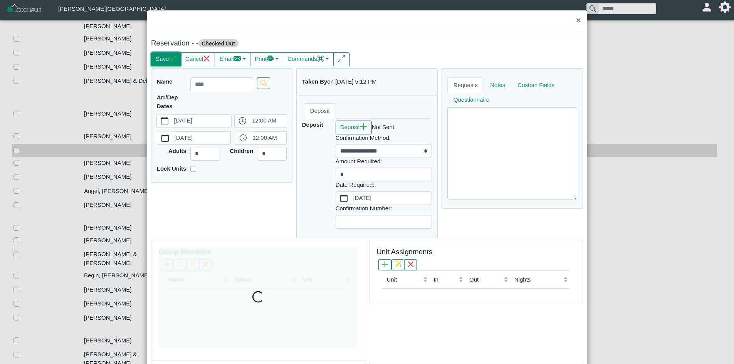
click at [168, 63] on button "Save" at bounding box center [166, 59] width 30 height 14
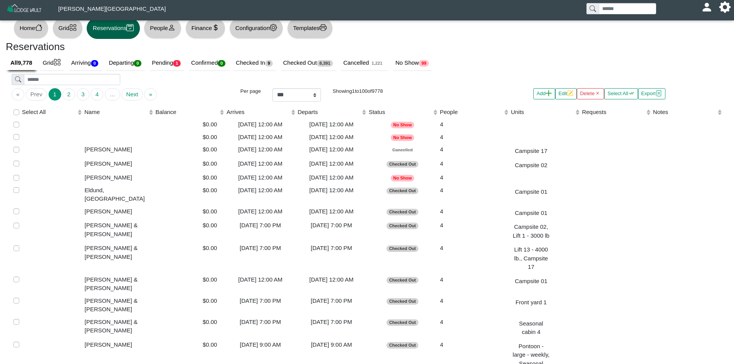
scroll to position [0, 0]
